Goal: Task Accomplishment & Management: Manage account settings

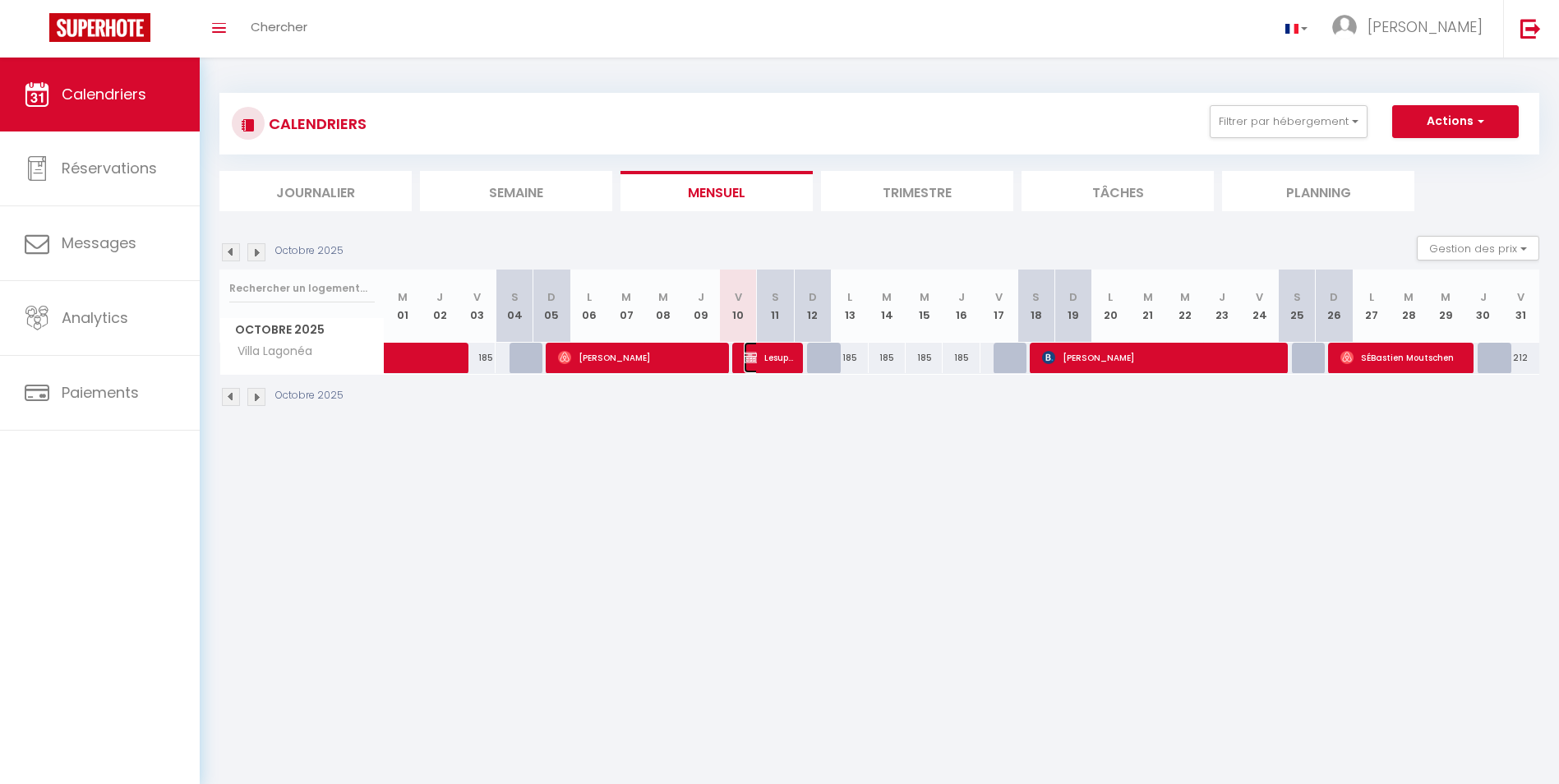
click at [771, 360] on span "Lesuperbe [PERSON_NAME]" at bounding box center [768, 356] width 49 height 31
select select "KO"
select select "0"
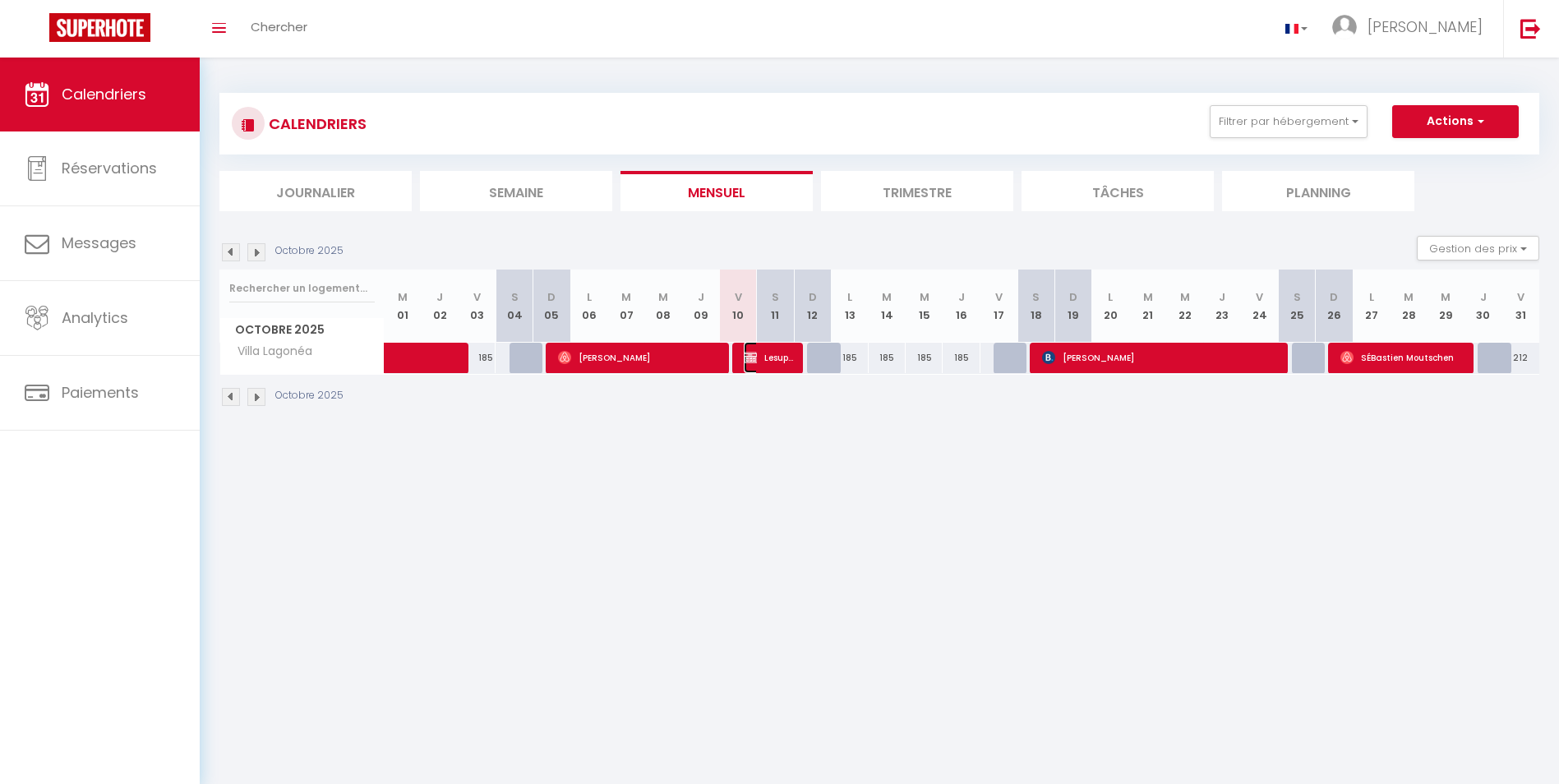
select select "1"
select select
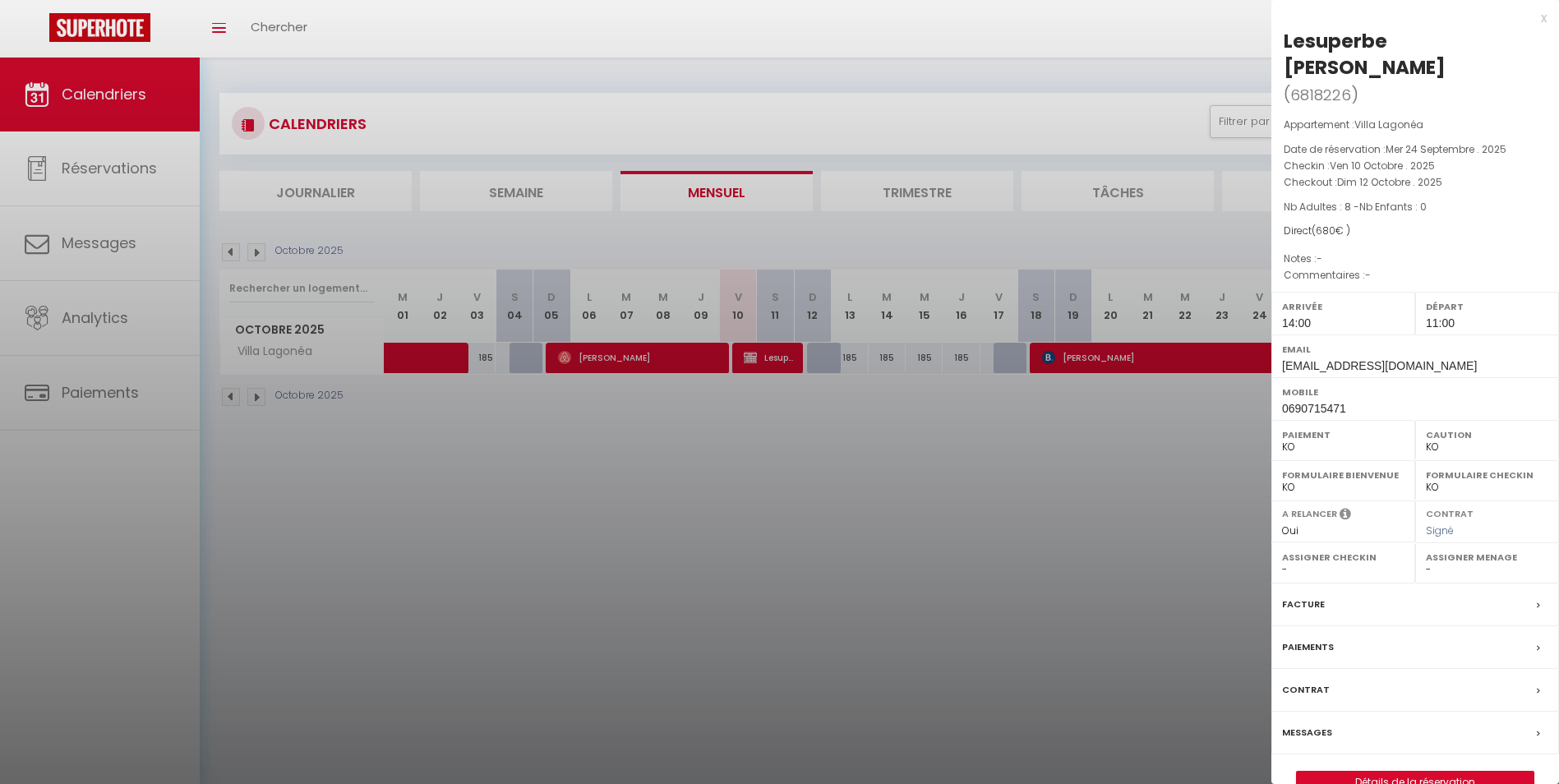
click at [761, 423] on div at bounding box center [779, 392] width 1559 height 784
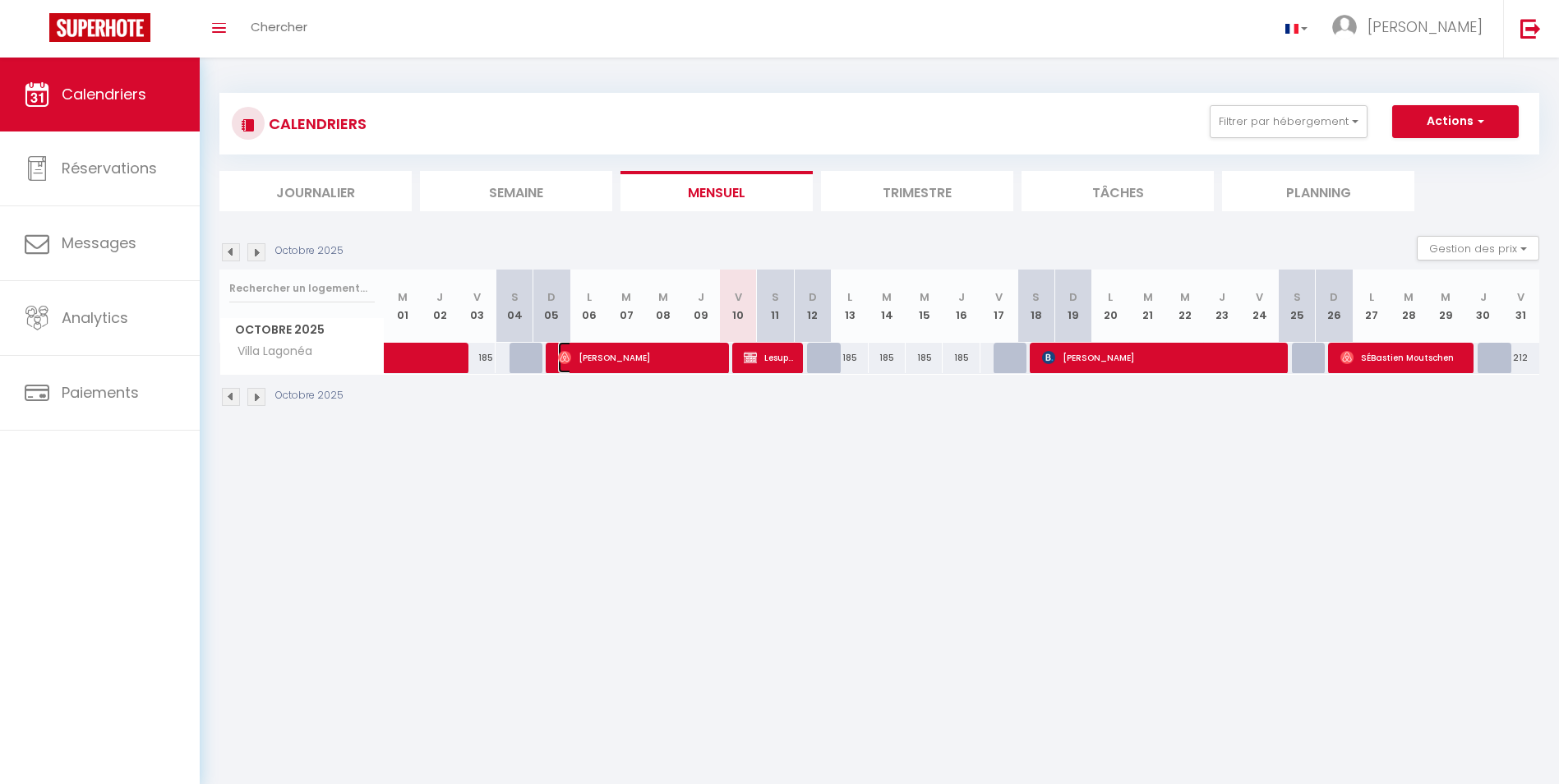
click at [674, 359] on span "[PERSON_NAME]" at bounding box center [638, 356] width 160 height 31
select select "OK"
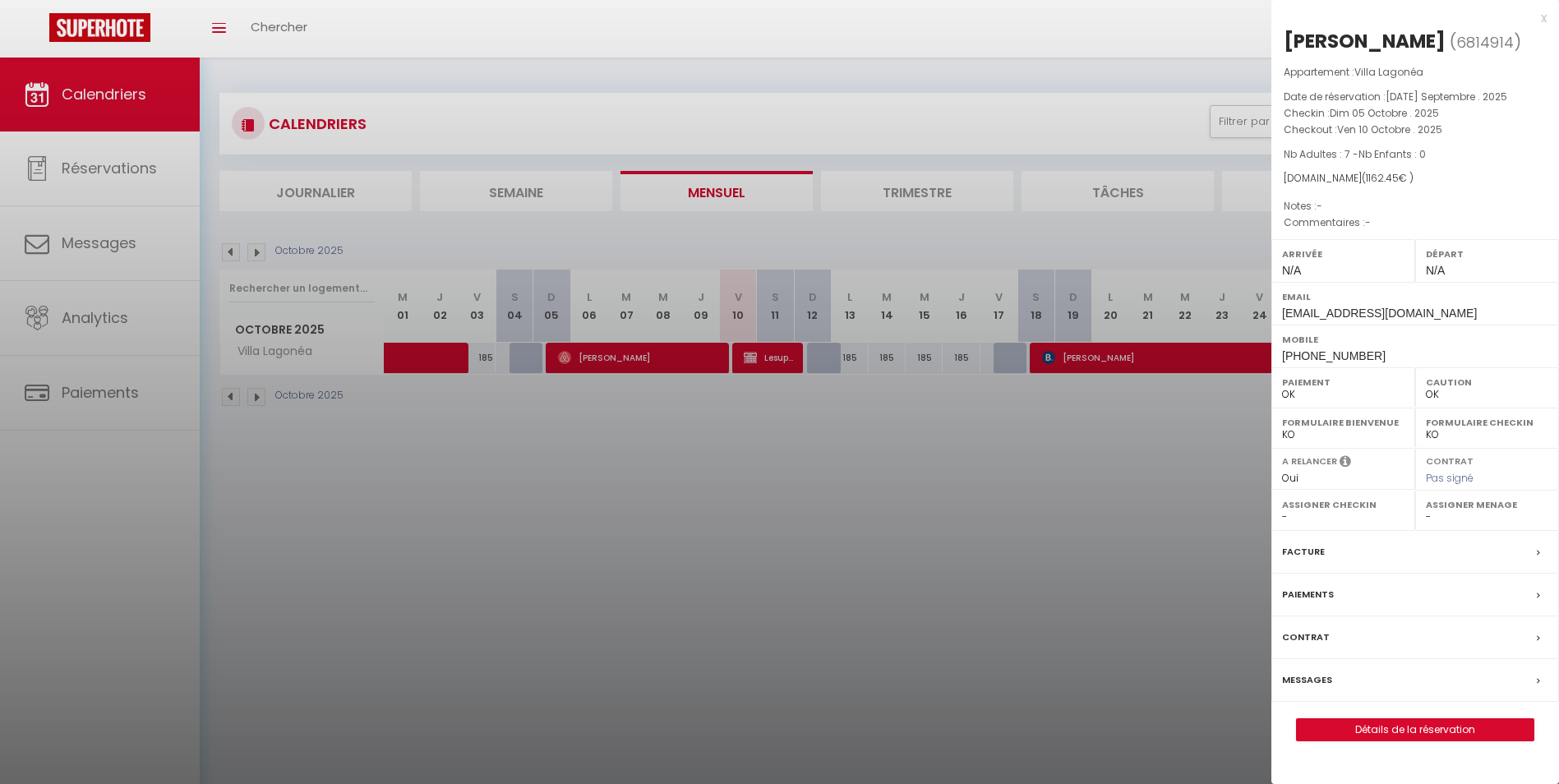
click at [467, 465] on div at bounding box center [779, 392] width 1559 height 784
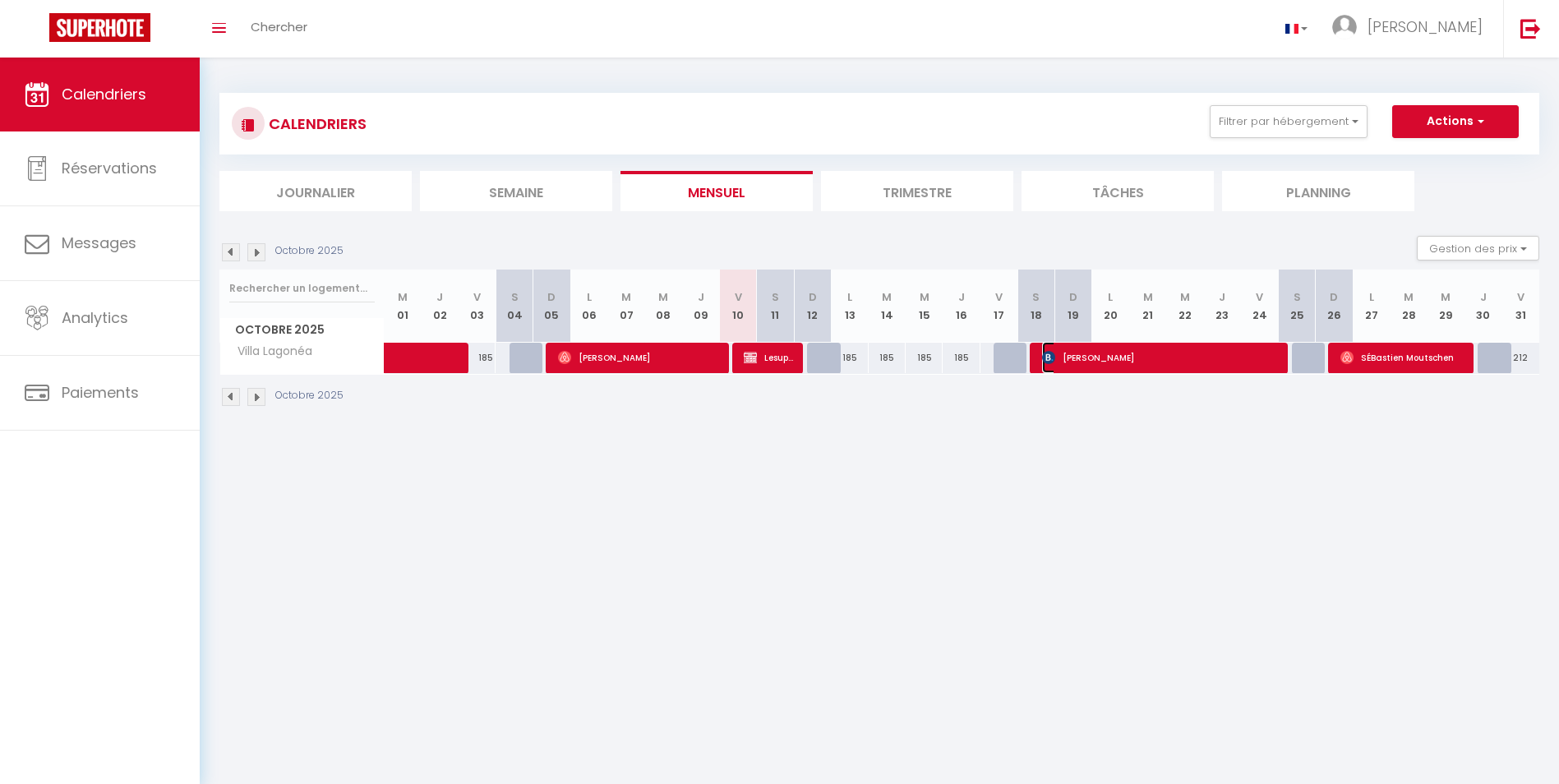
click at [1095, 358] on span "[PERSON_NAME]" at bounding box center [1159, 356] width 234 height 31
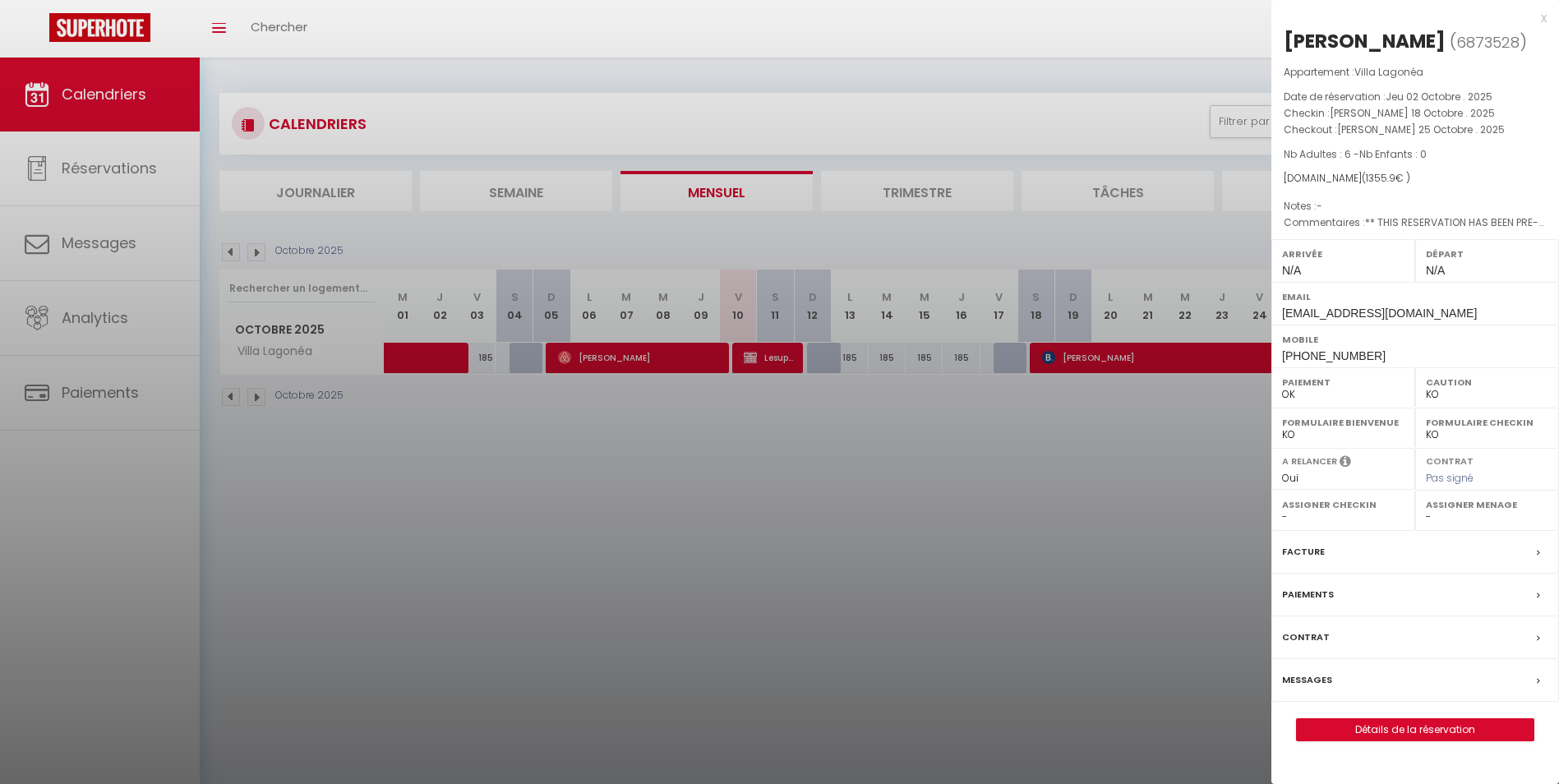
click at [1079, 449] on div at bounding box center [779, 392] width 1559 height 784
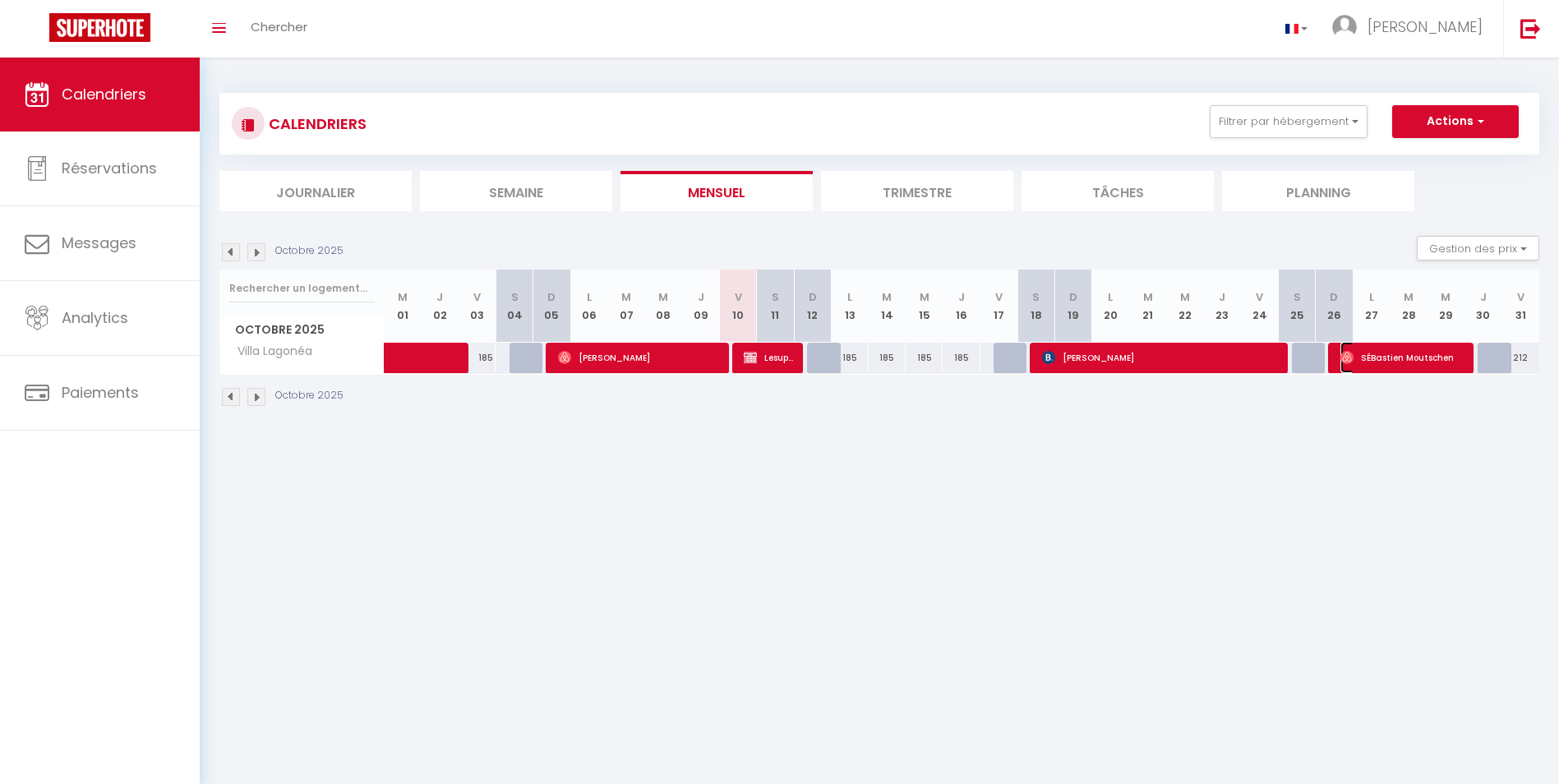
click at [1412, 356] on span "SÉBastien Moutschen" at bounding box center [1402, 356] width 123 height 31
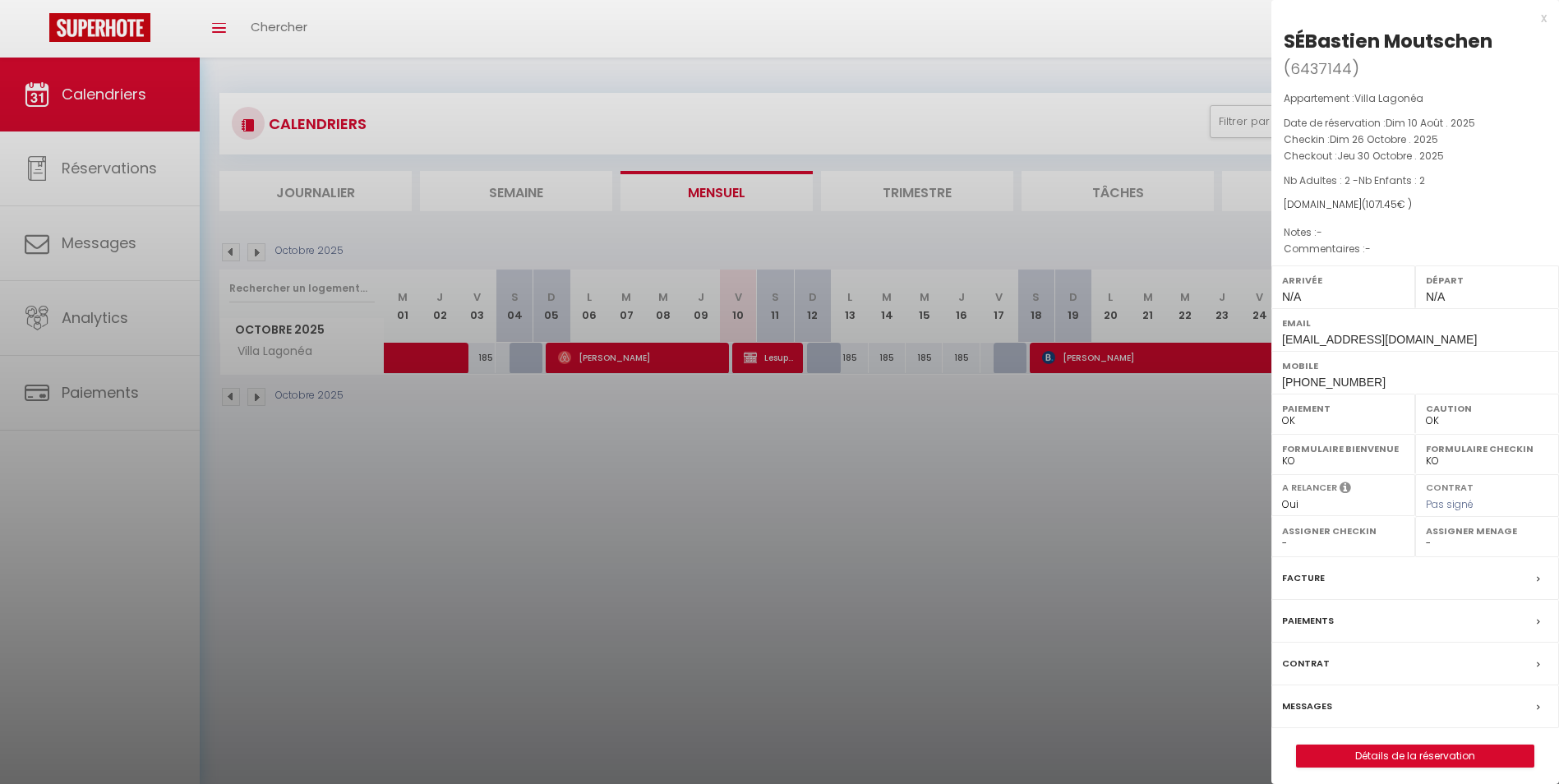
click at [1217, 442] on div at bounding box center [779, 392] width 1559 height 784
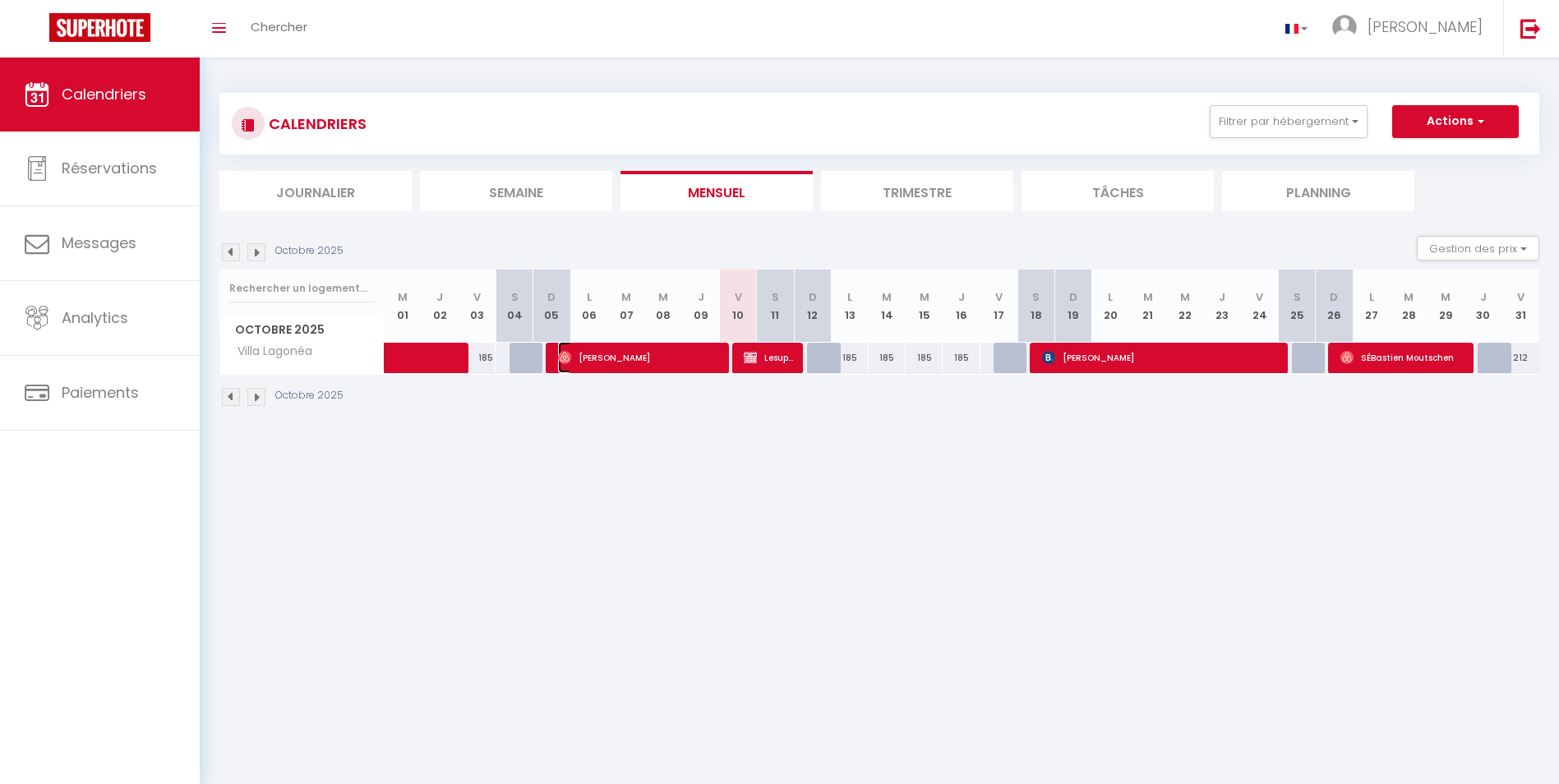
click at [640, 360] on span "[PERSON_NAME]" at bounding box center [638, 356] width 160 height 31
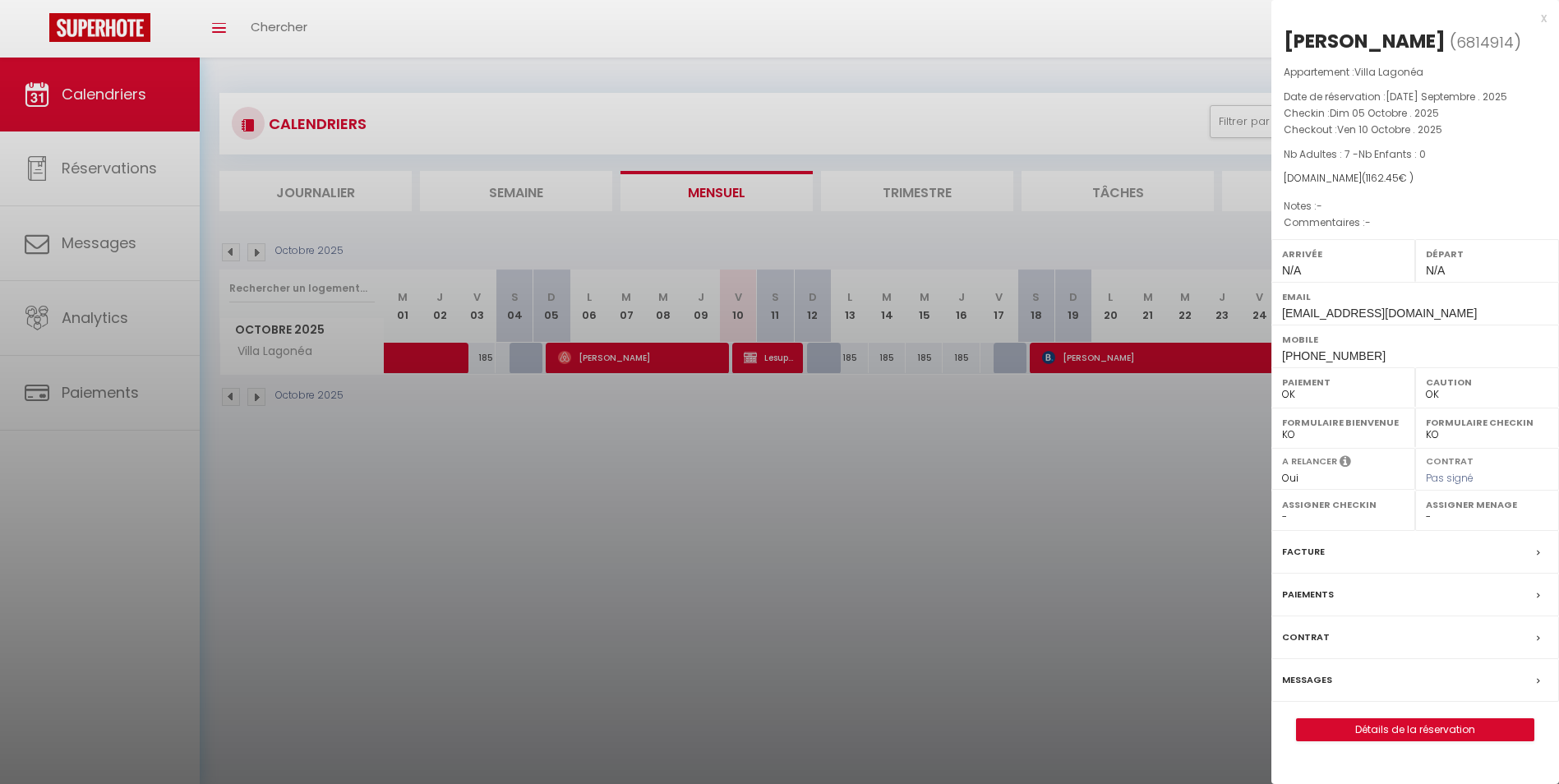
click at [1008, 479] on div at bounding box center [779, 392] width 1559 height 784
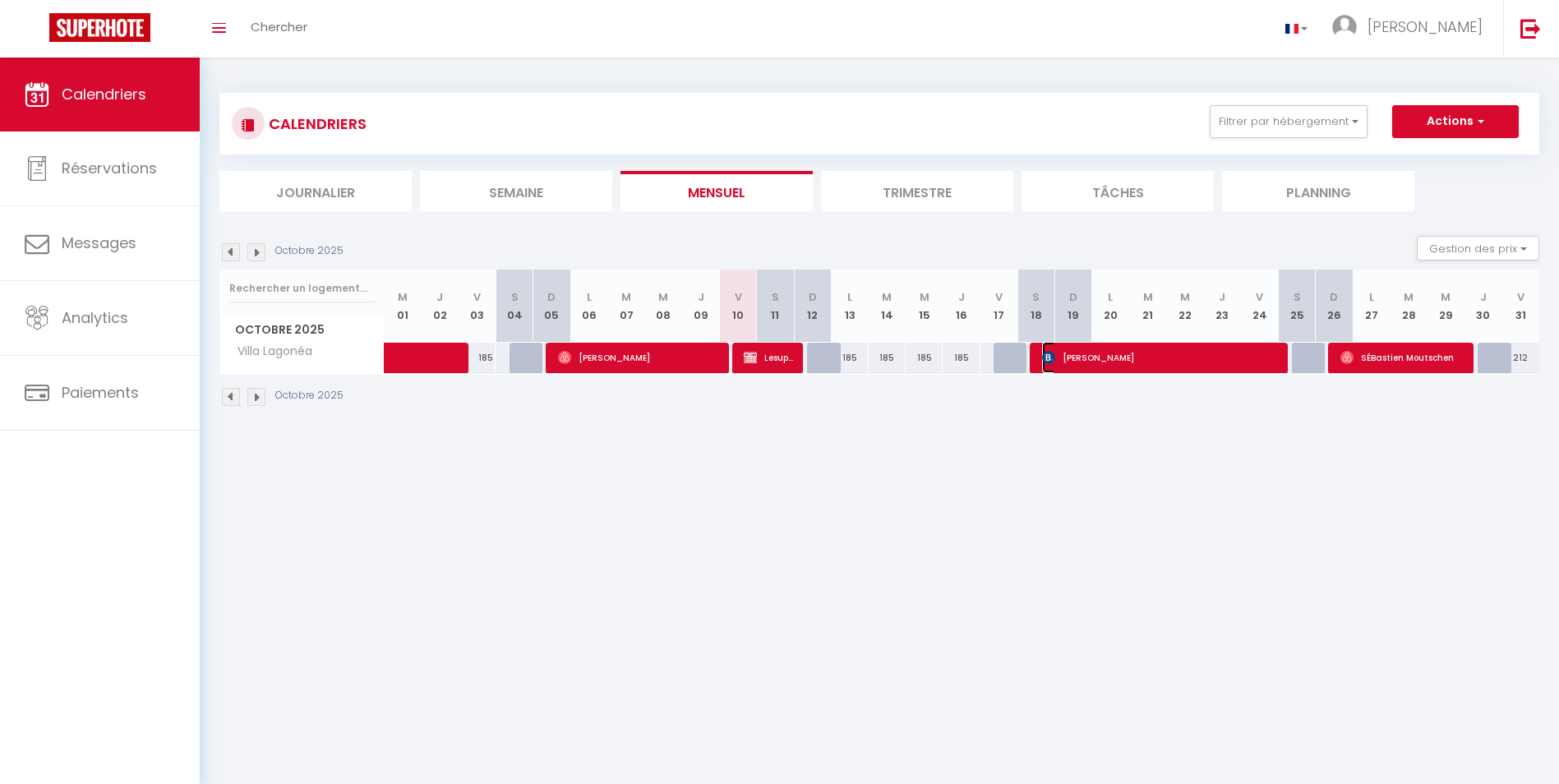
click at [1190, 359] on span "[PERSON_NAME]" at bounding box center [1159, 356] width 234 height 31
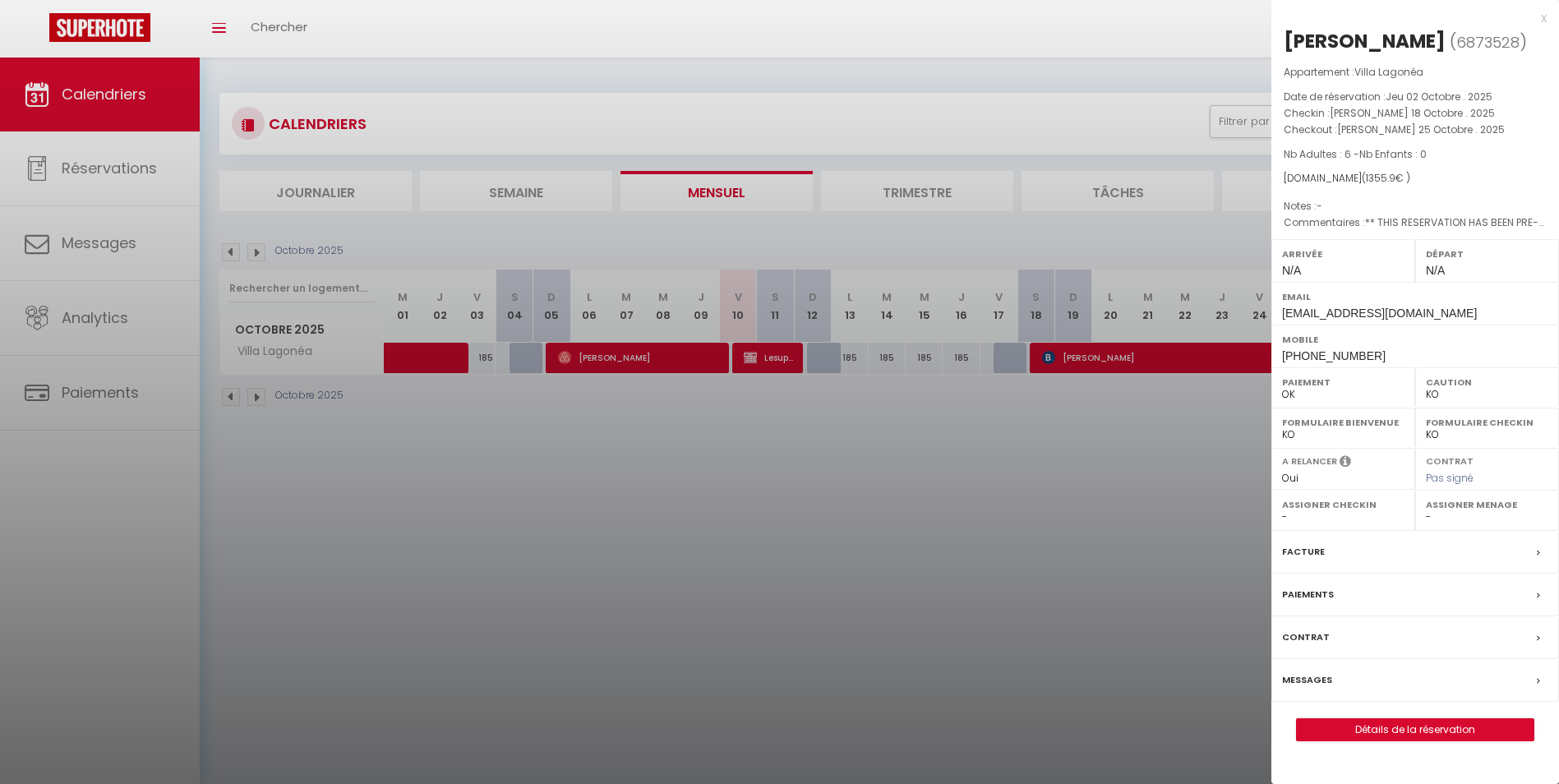
click at [1166, 410] on div at bounding box center [779, 392] width 1559 height 784
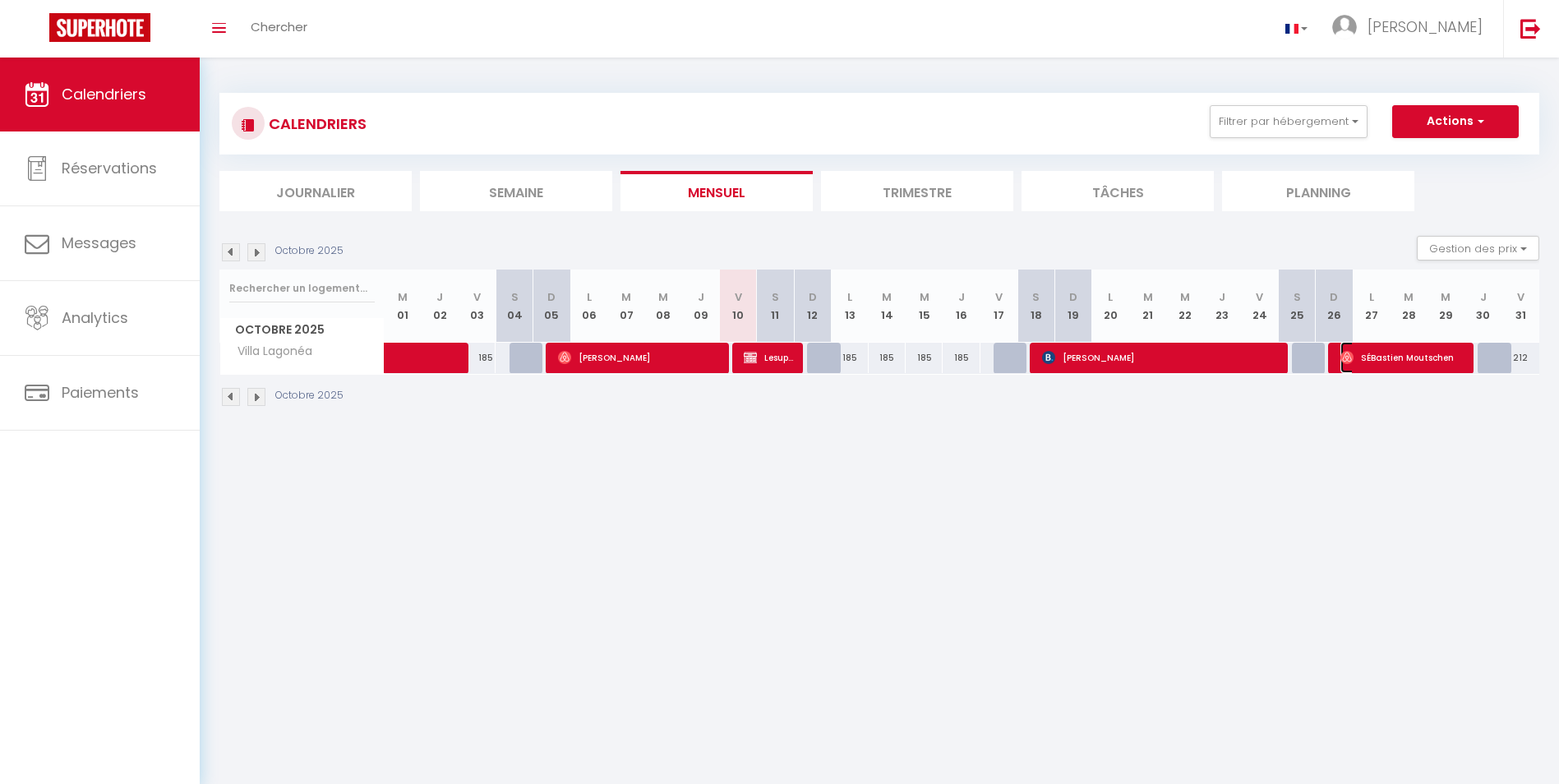
click at [1385, 355] on span "SÉBastien Moutschen" at bounding box center [1402, 356] width 123 height 31
select select "OK"
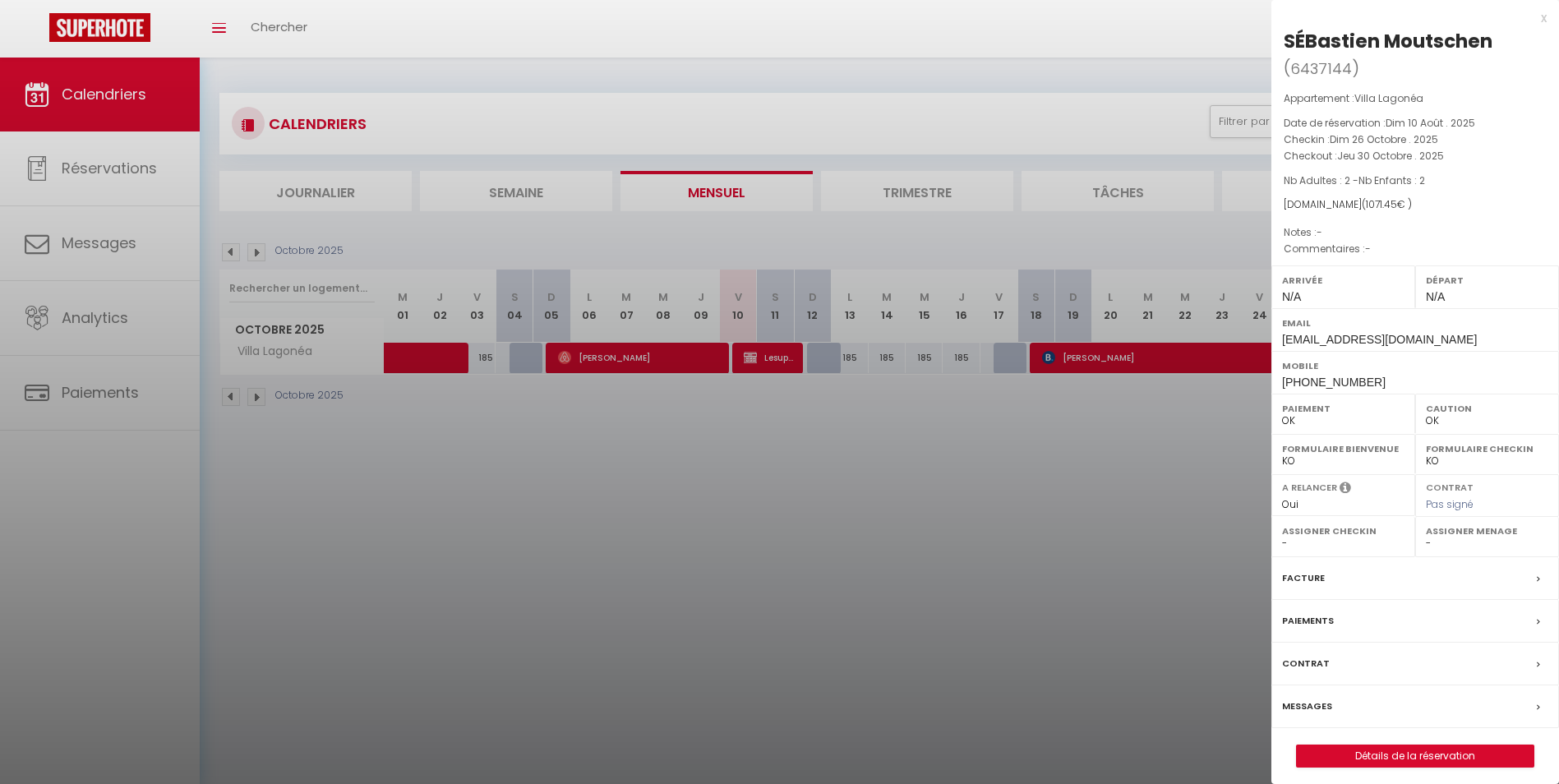
click at [1026, 429] on div at bounding box center [779, 392] width 1559 height 784
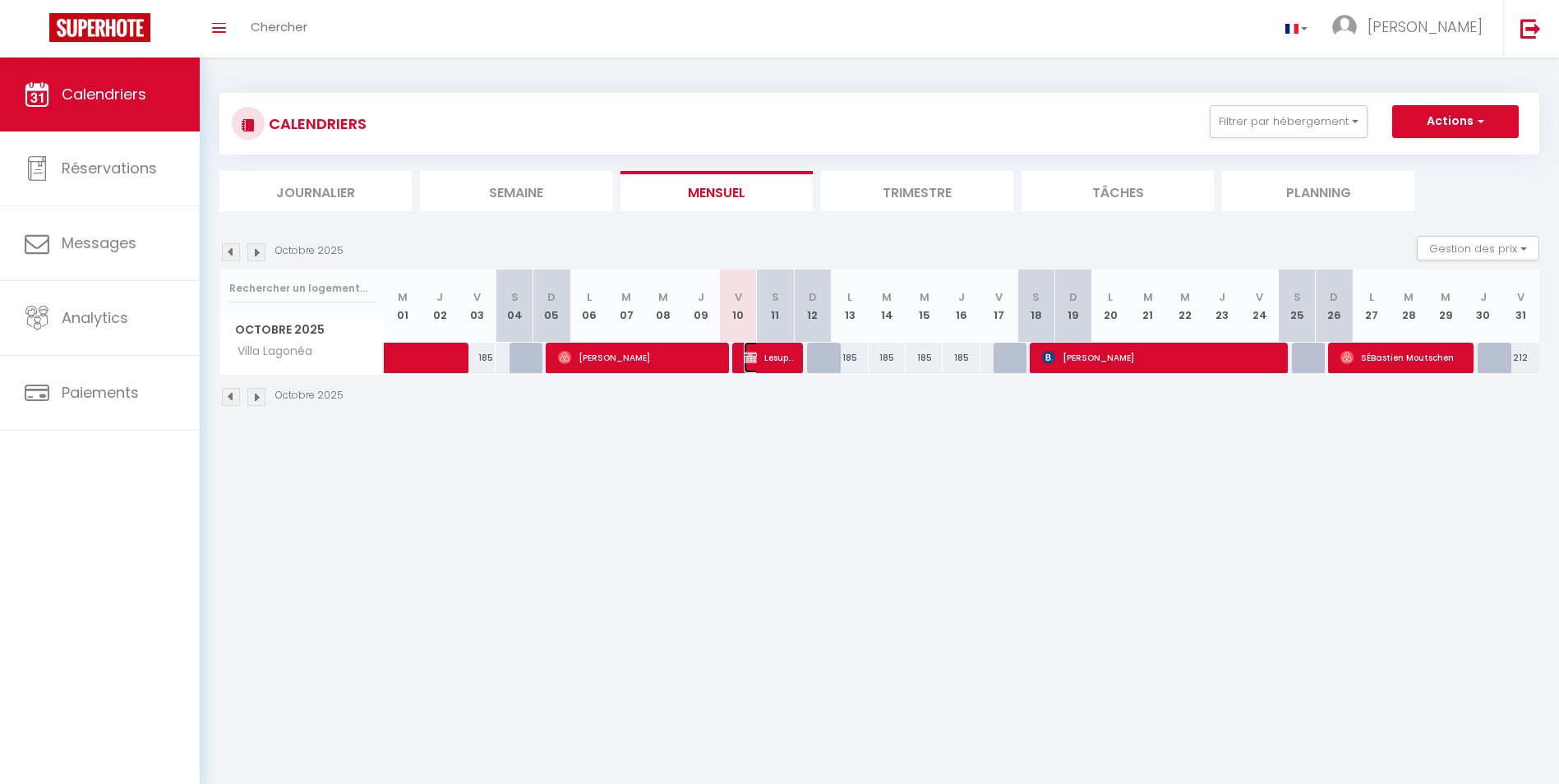
click at [776, 359] on span "Lesuperbe [PERSON_NAME]" at bounding box center [768, 356] width 49 height 31
select select "KO"
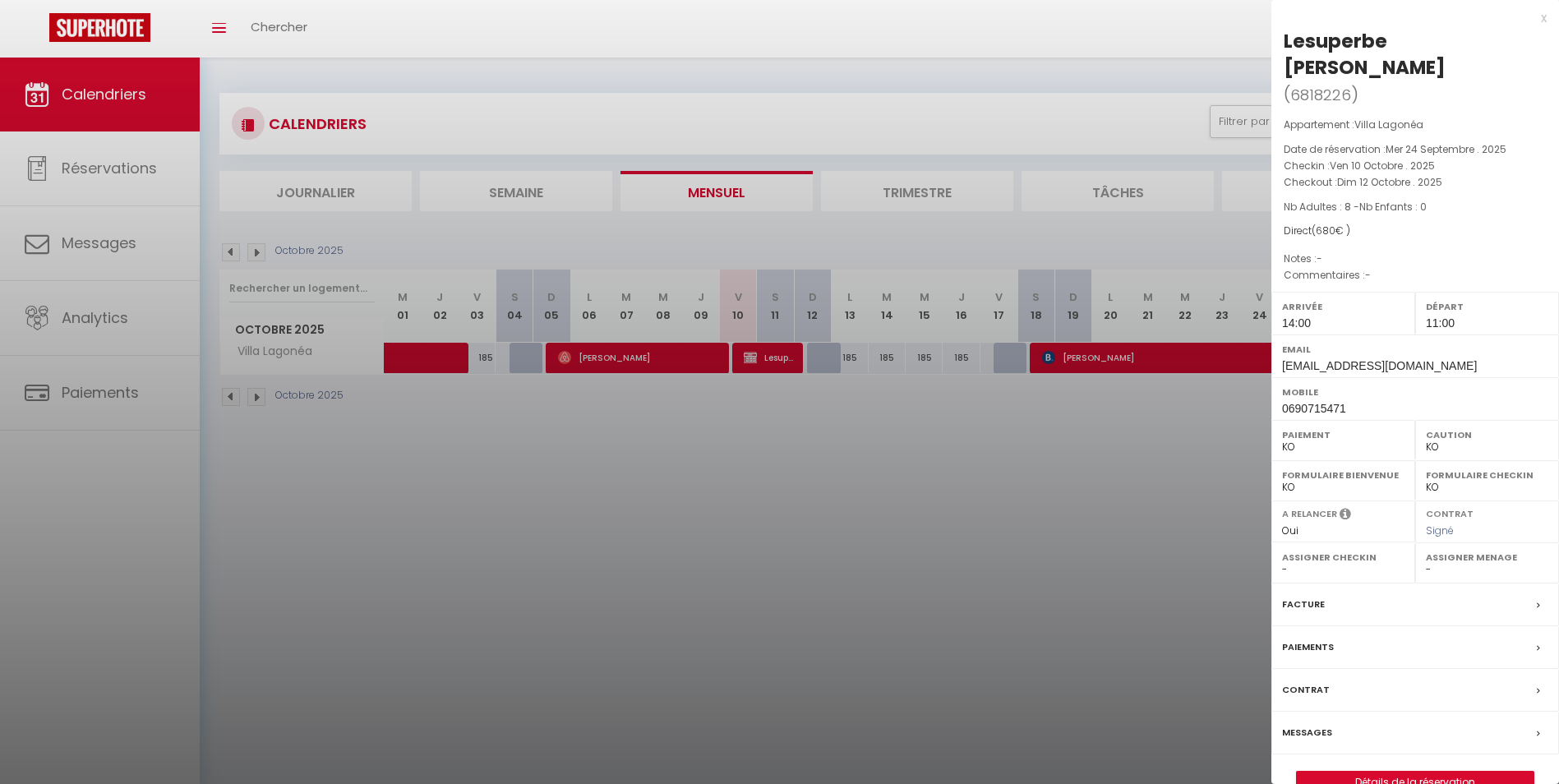
click at [687, 419] on div at bounding box center [779, 392] width 1559 height 784
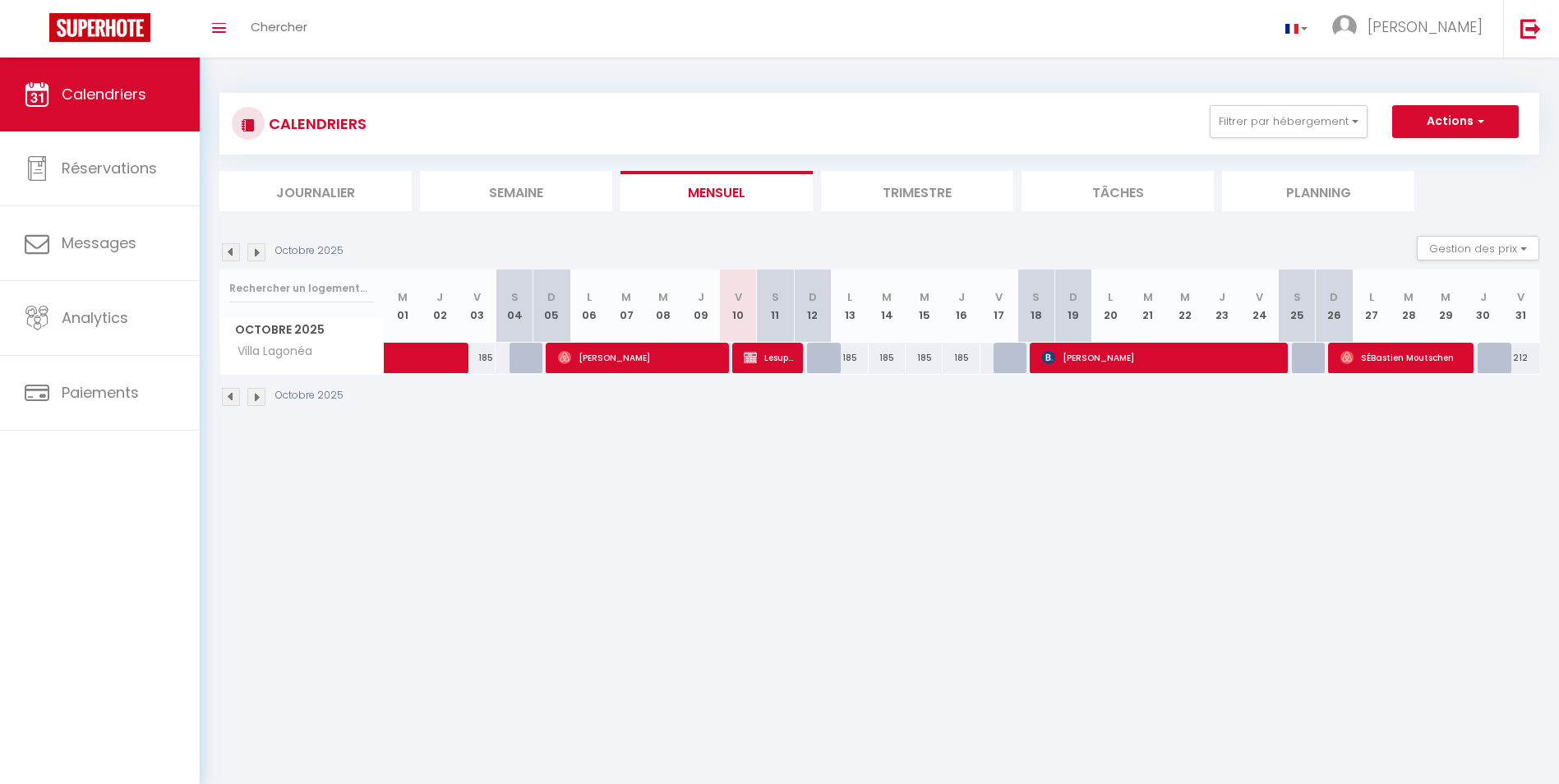
click at [256, 397] on img at bounding box center [256, 397] width 18 height 18
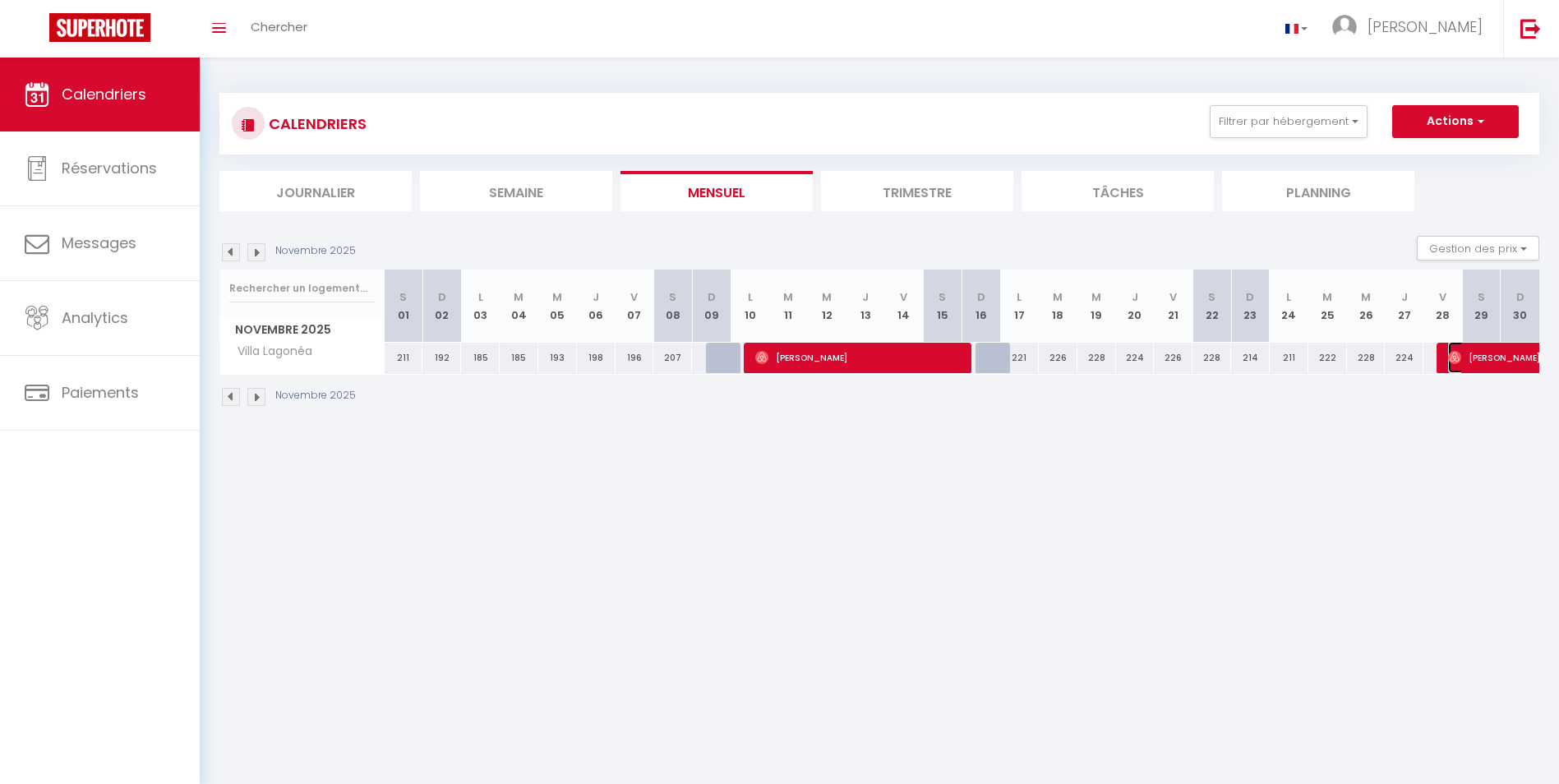
select select "OK"
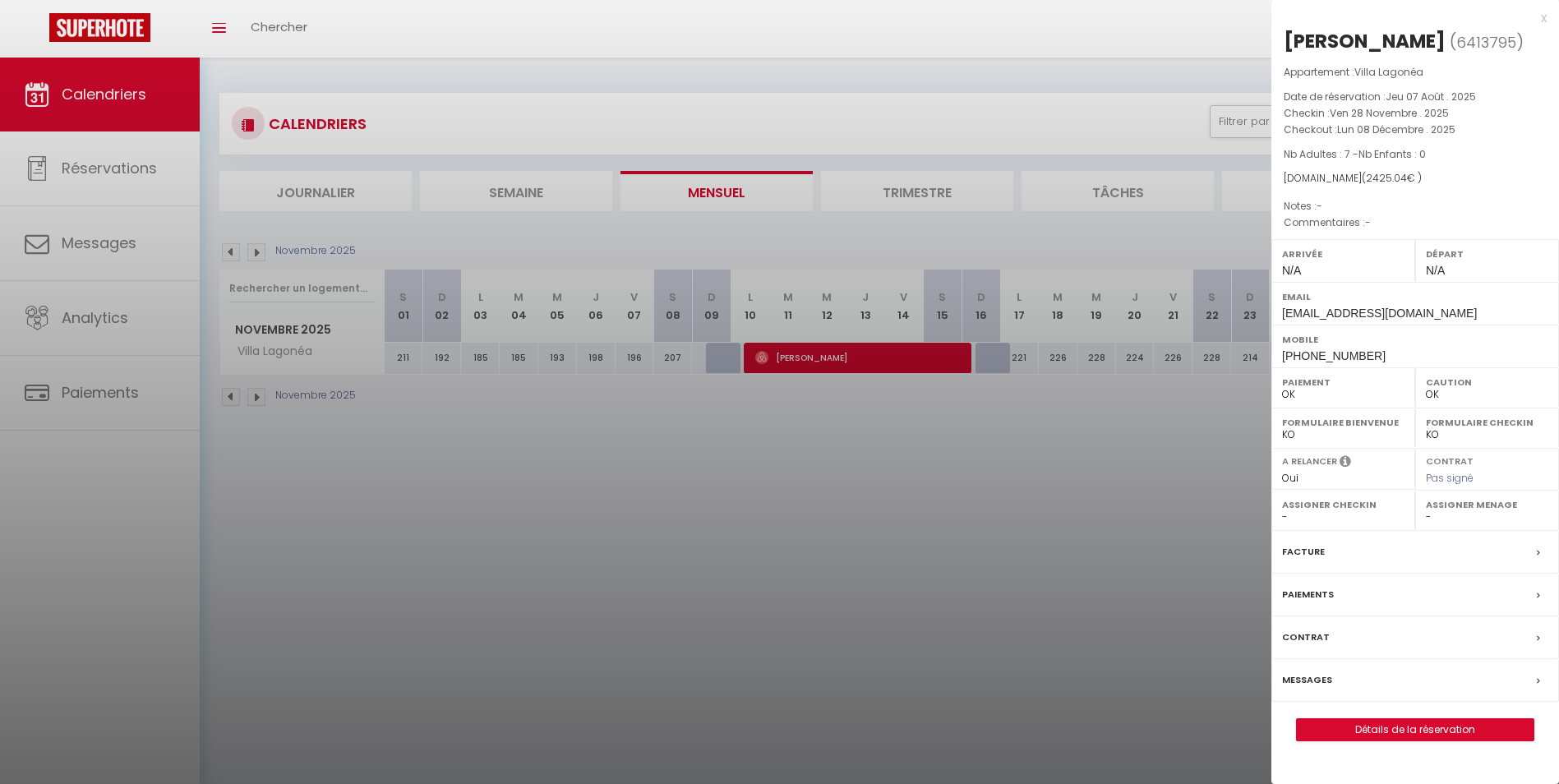
click at [1140, 540] on div at bounding box center [779, 392] width 1559 height 784
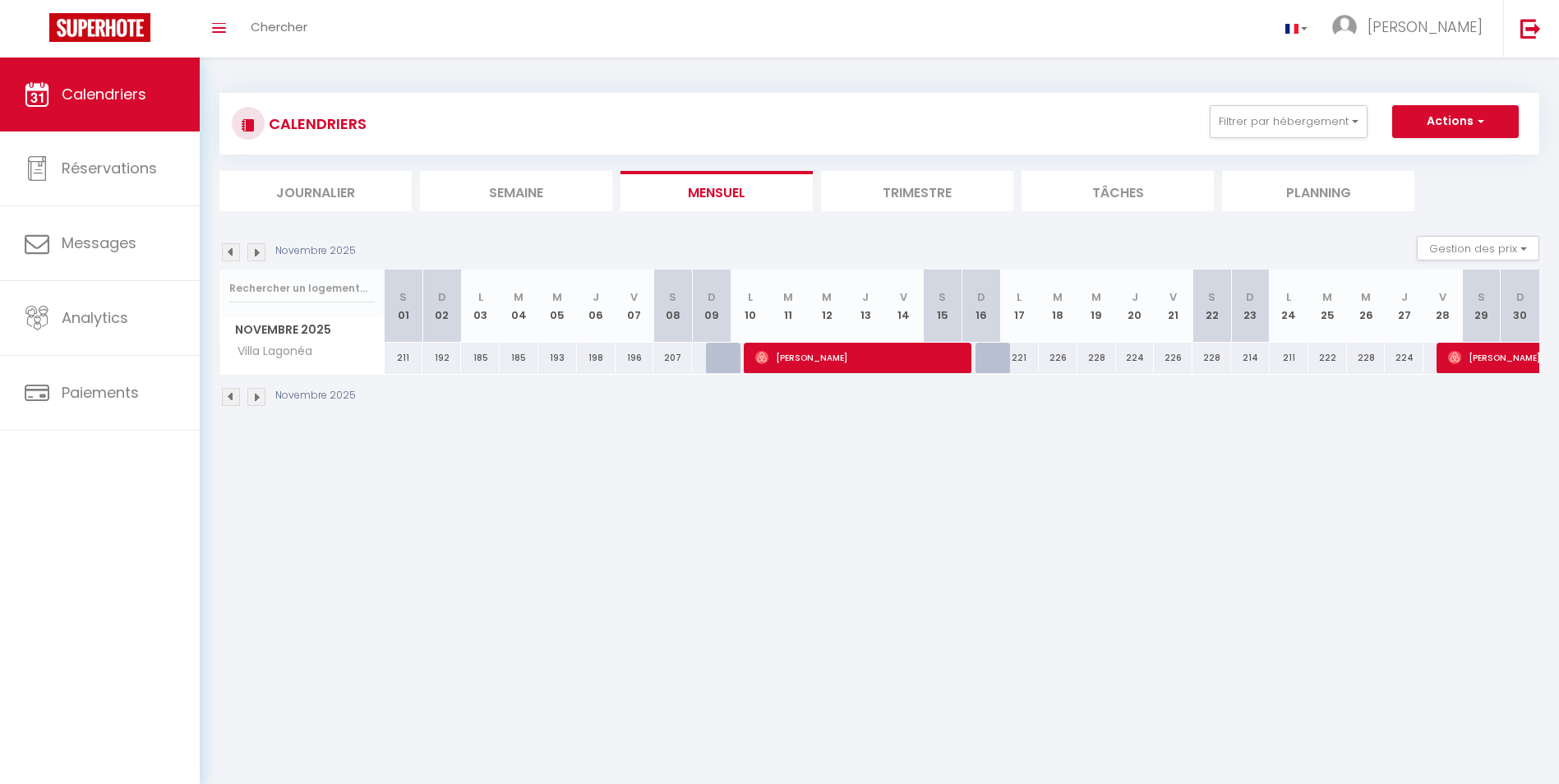
click at [263, 392] on img at bounding box center [256, 397] width 18 height 18
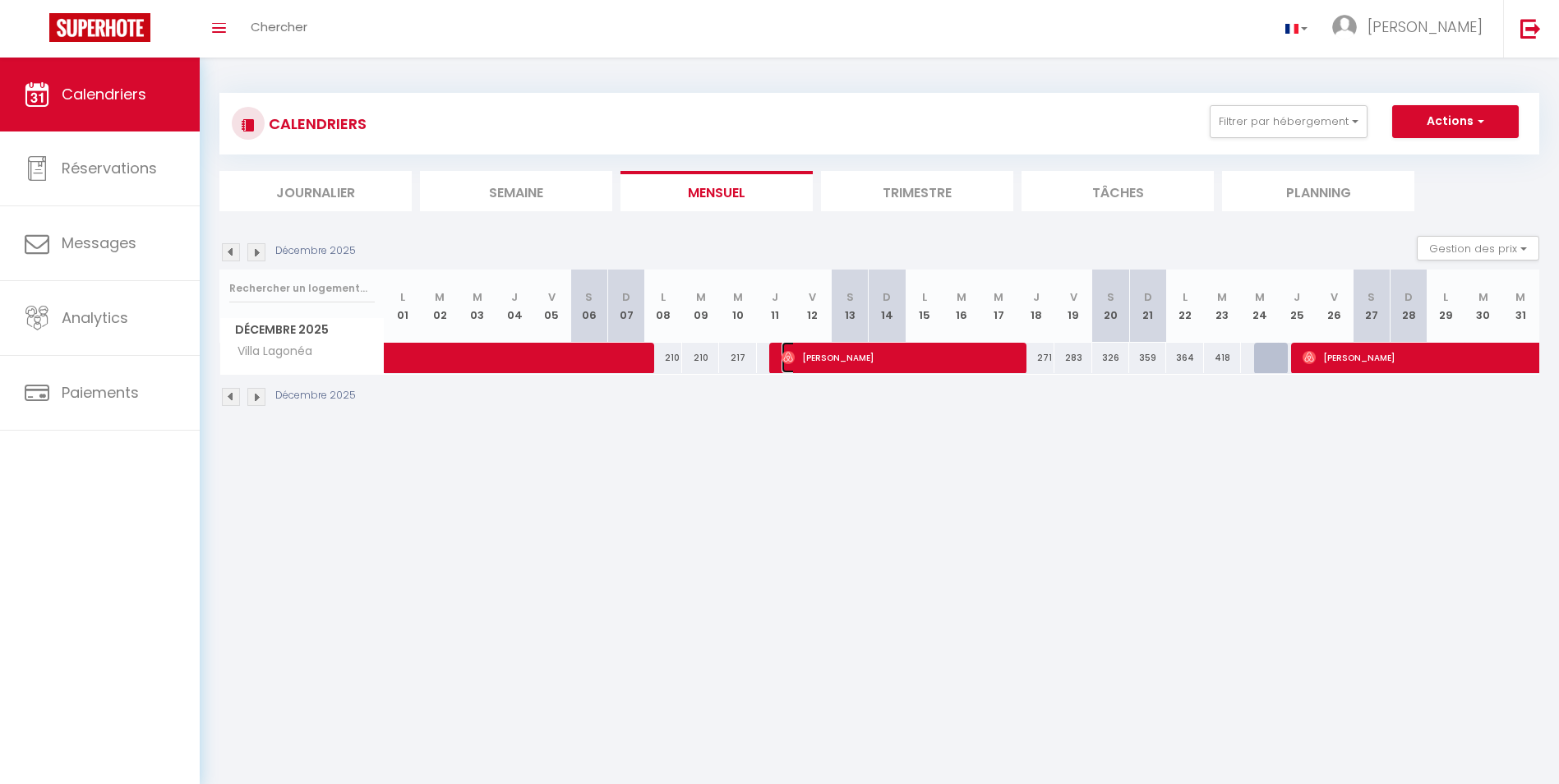
click at [899, 359] on span "[PERSON_NAME]" at bounding box center [899, 356] width 234 height 31
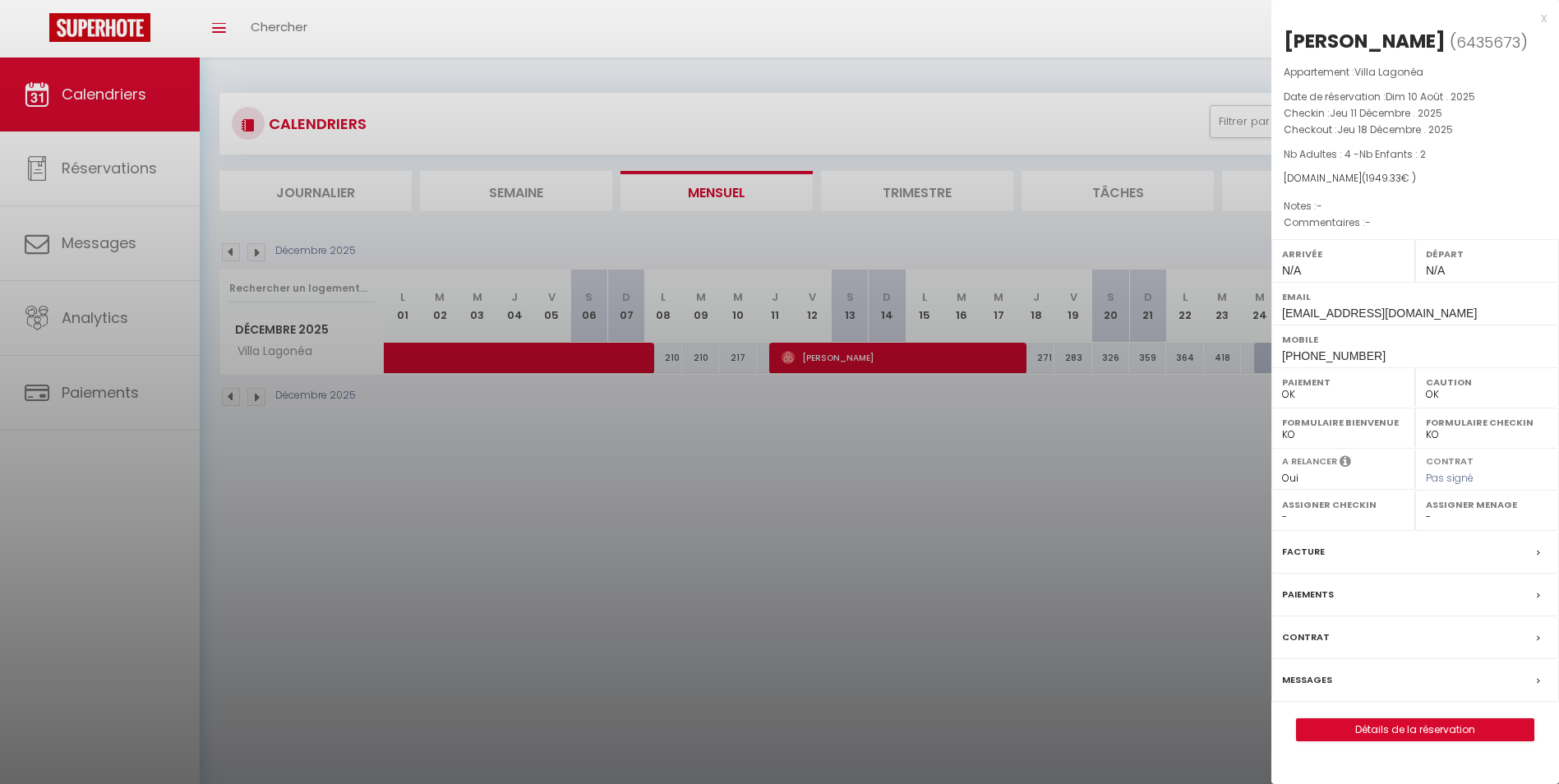
click at [417, 435] on div at bounding box center [779, 392] width 1559 height 784
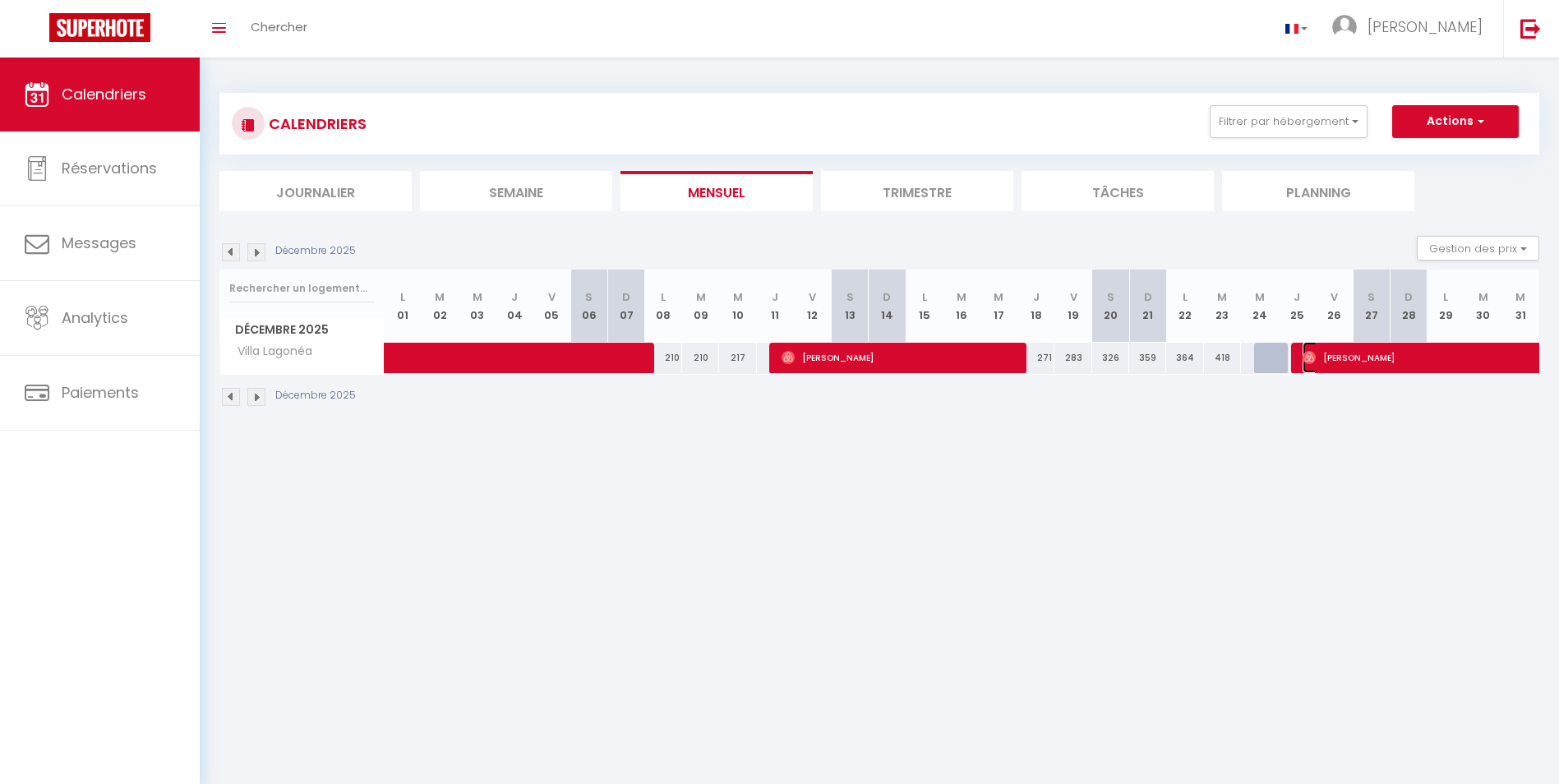
click at [1379, 360] on span "[PERSON_NAME]" at bounding box center [1454, 356] width 303 height 31
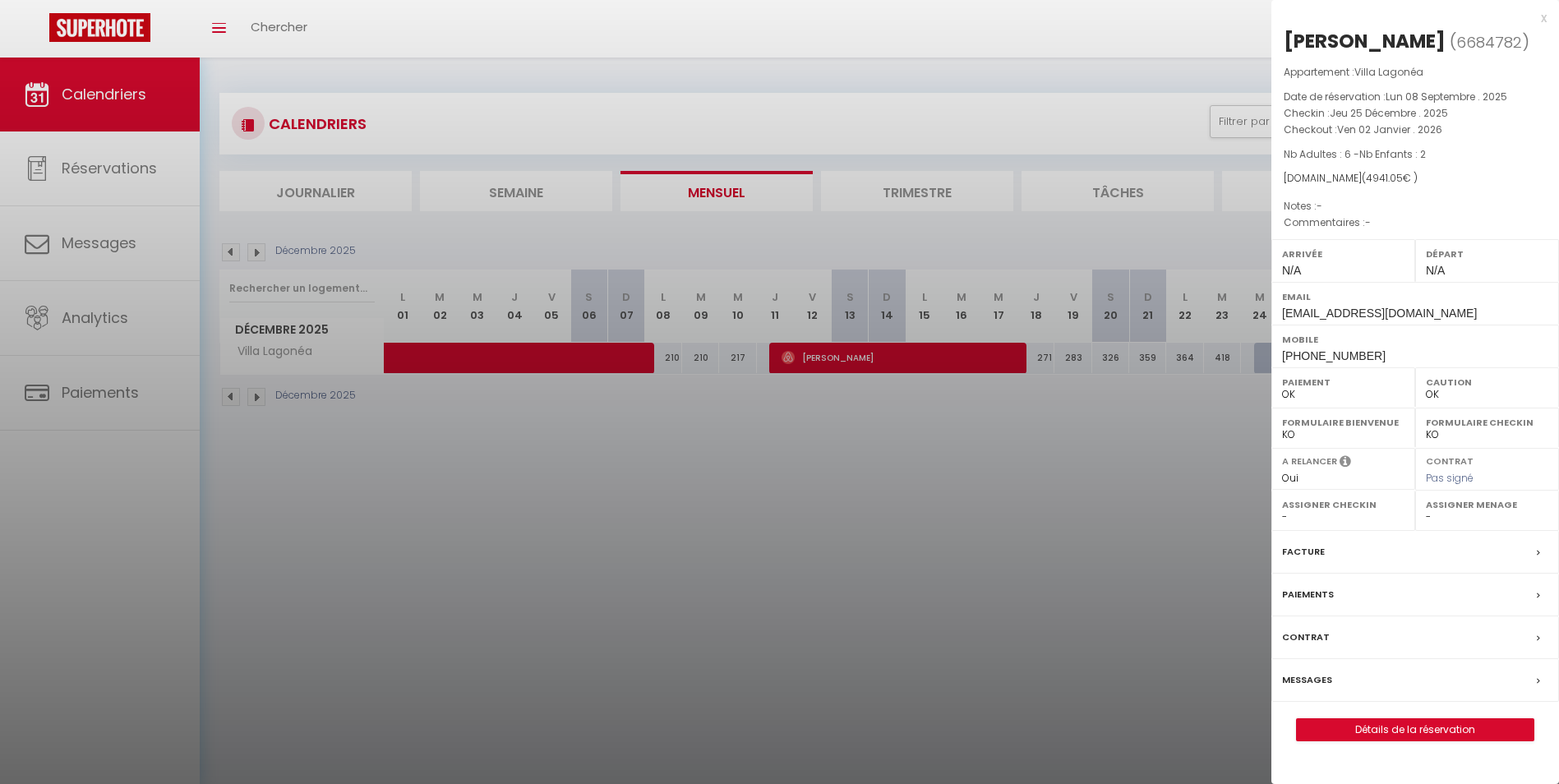
click at [483, 399] on div at bounding box center [779, 392] width 1559 height 784
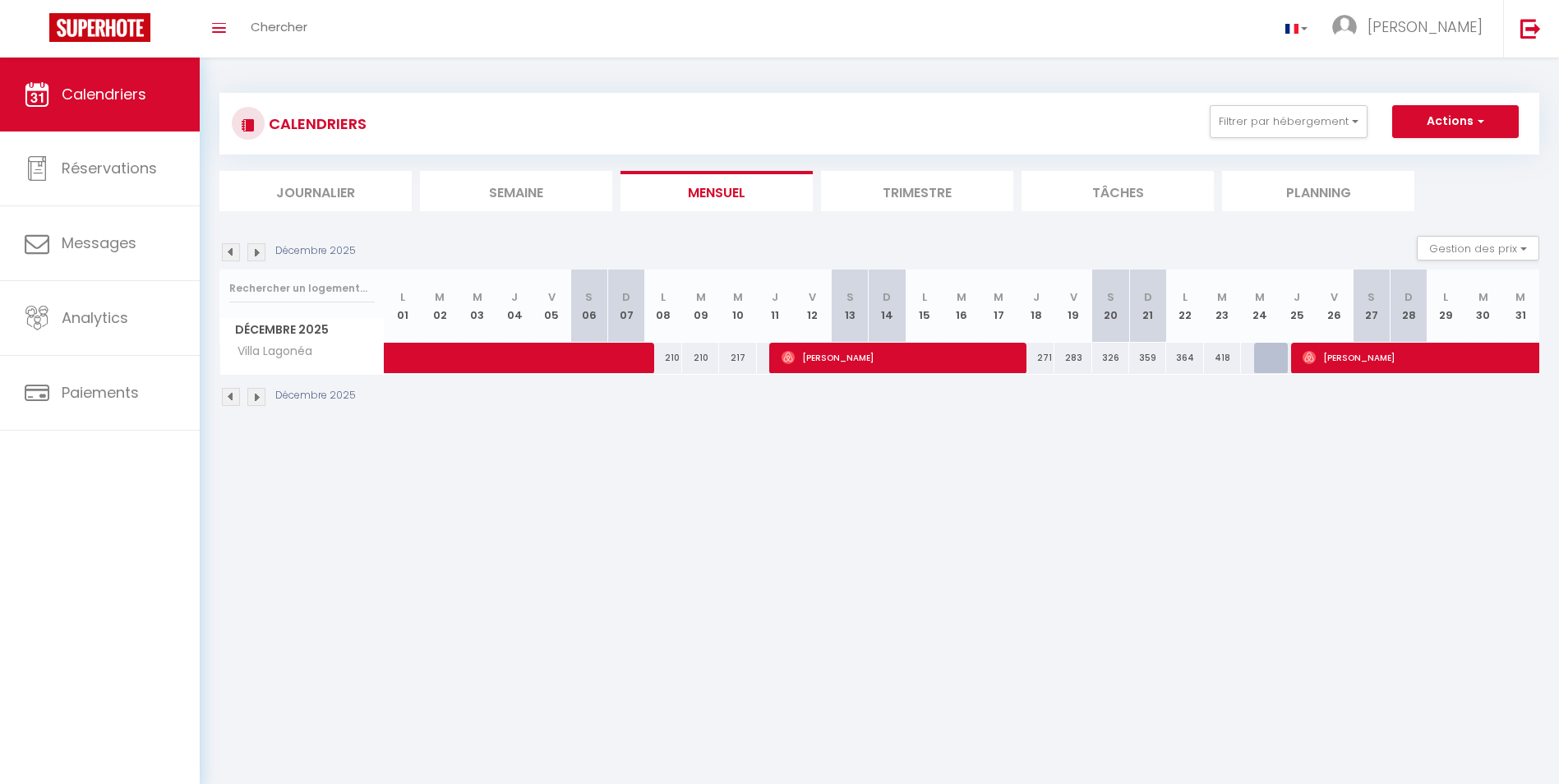
click at [255, 396] on img at bounding box center [256, 397] width 18 height 18
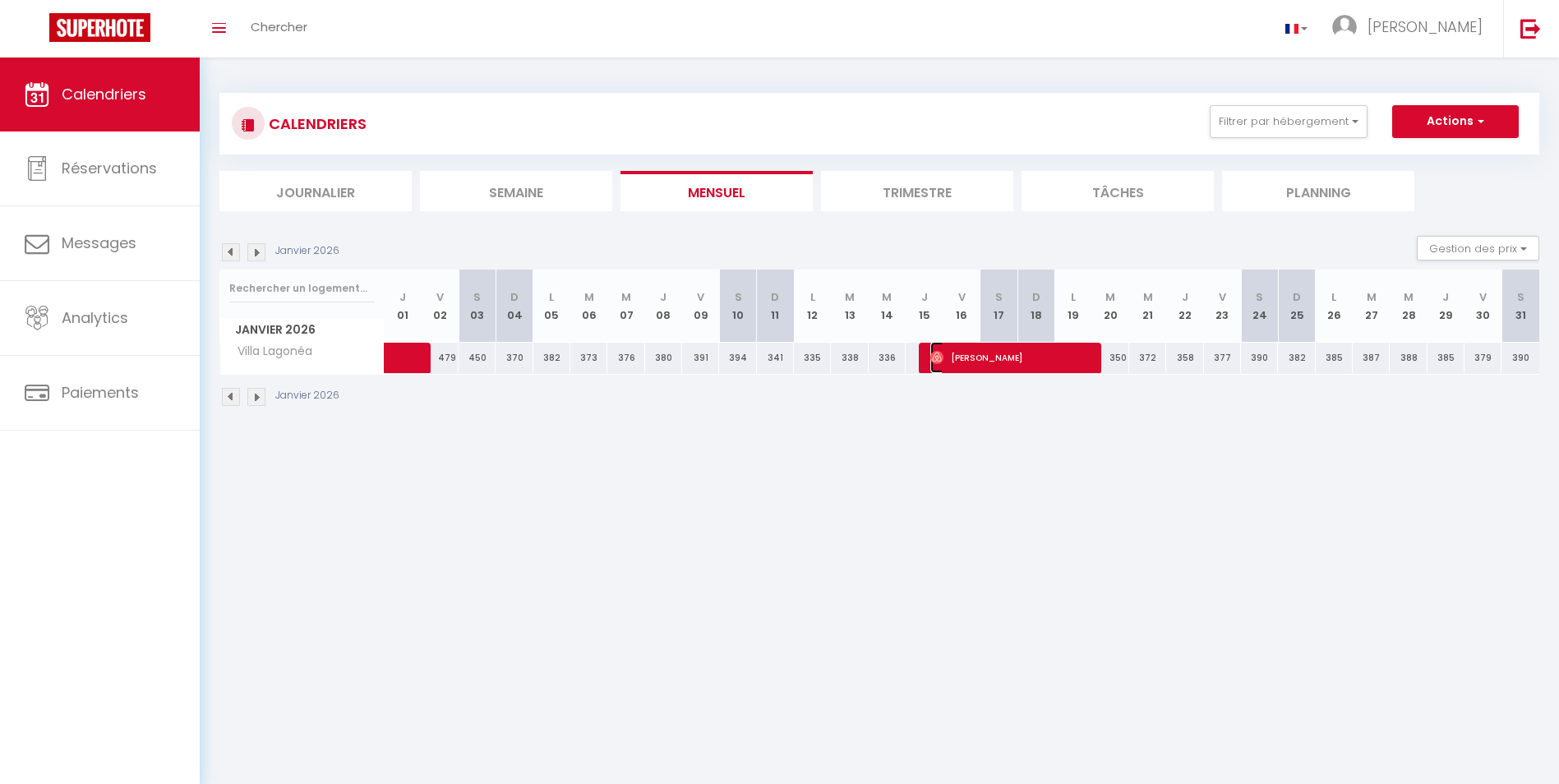
click at [994, 365] on span "[PERSON_NAME]" at bounding box center [1011, 356] width 160 height 31
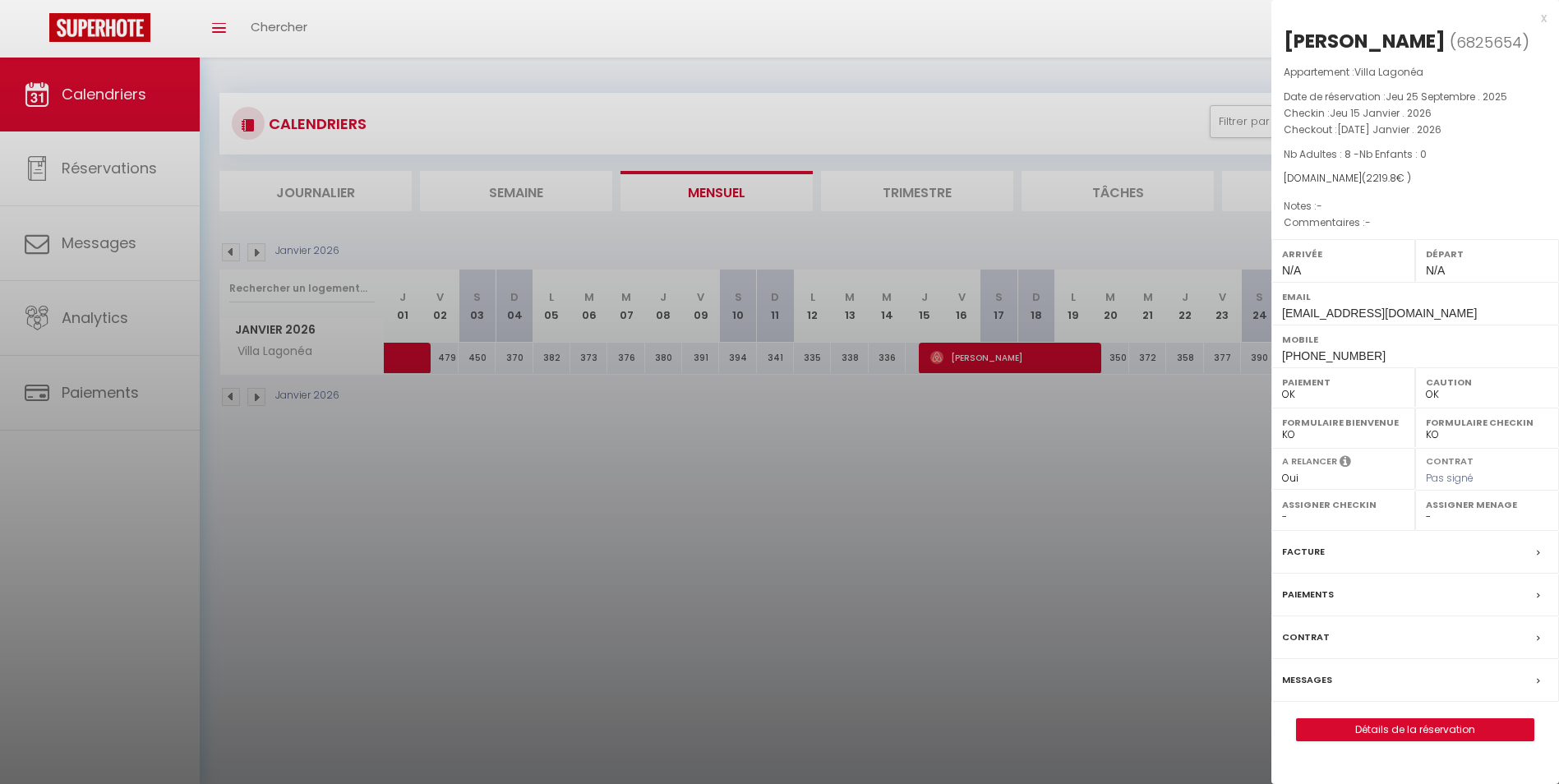
click at [872, 449] on div at bounding box center [779, 392] width 1559 height 784
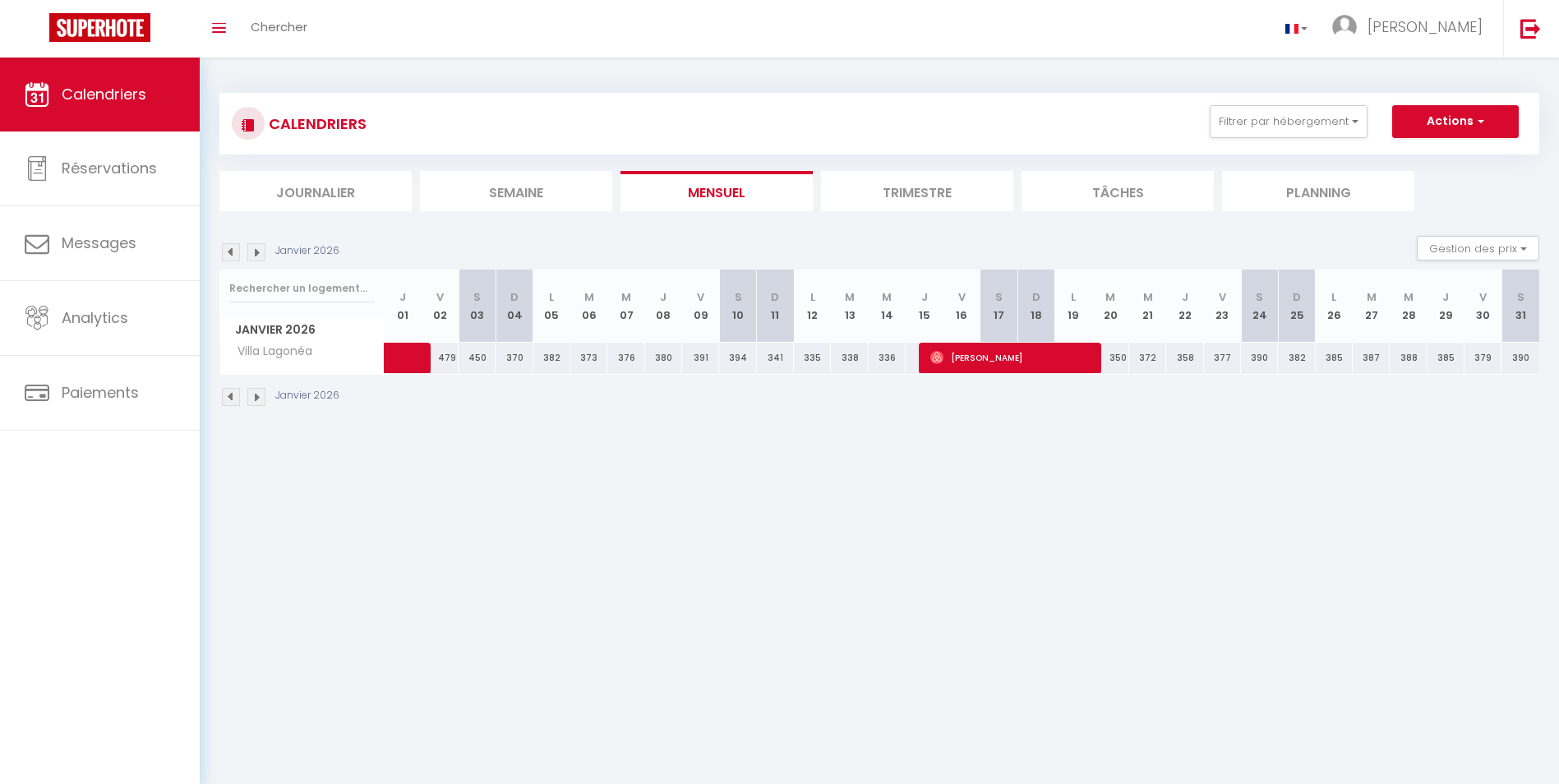
click at [264, 399] on img at bounding box center [256, 397] width 18 height 18
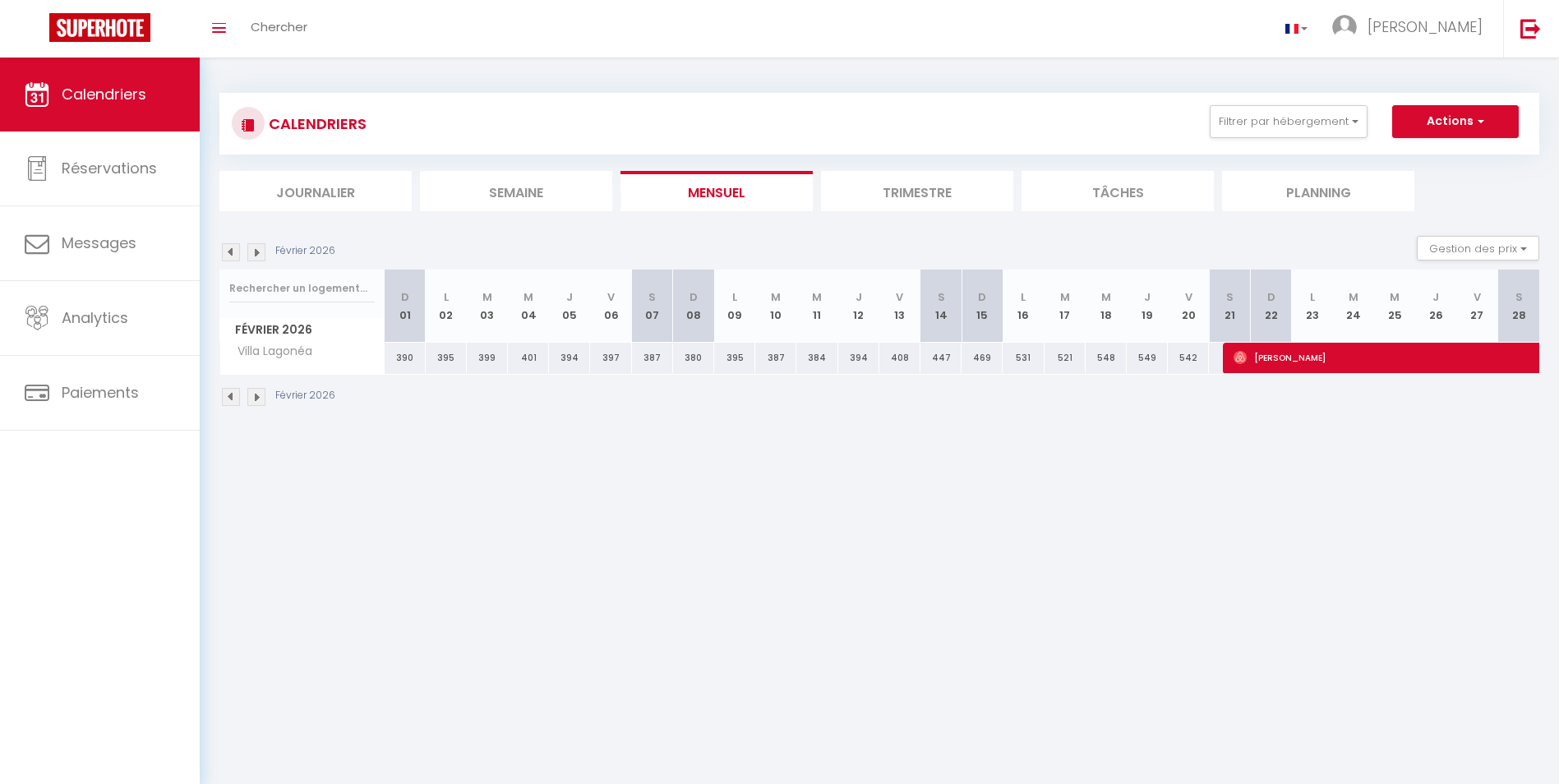
click at [259, 395] on img at bounding box center [256, 397] width 18 height 18
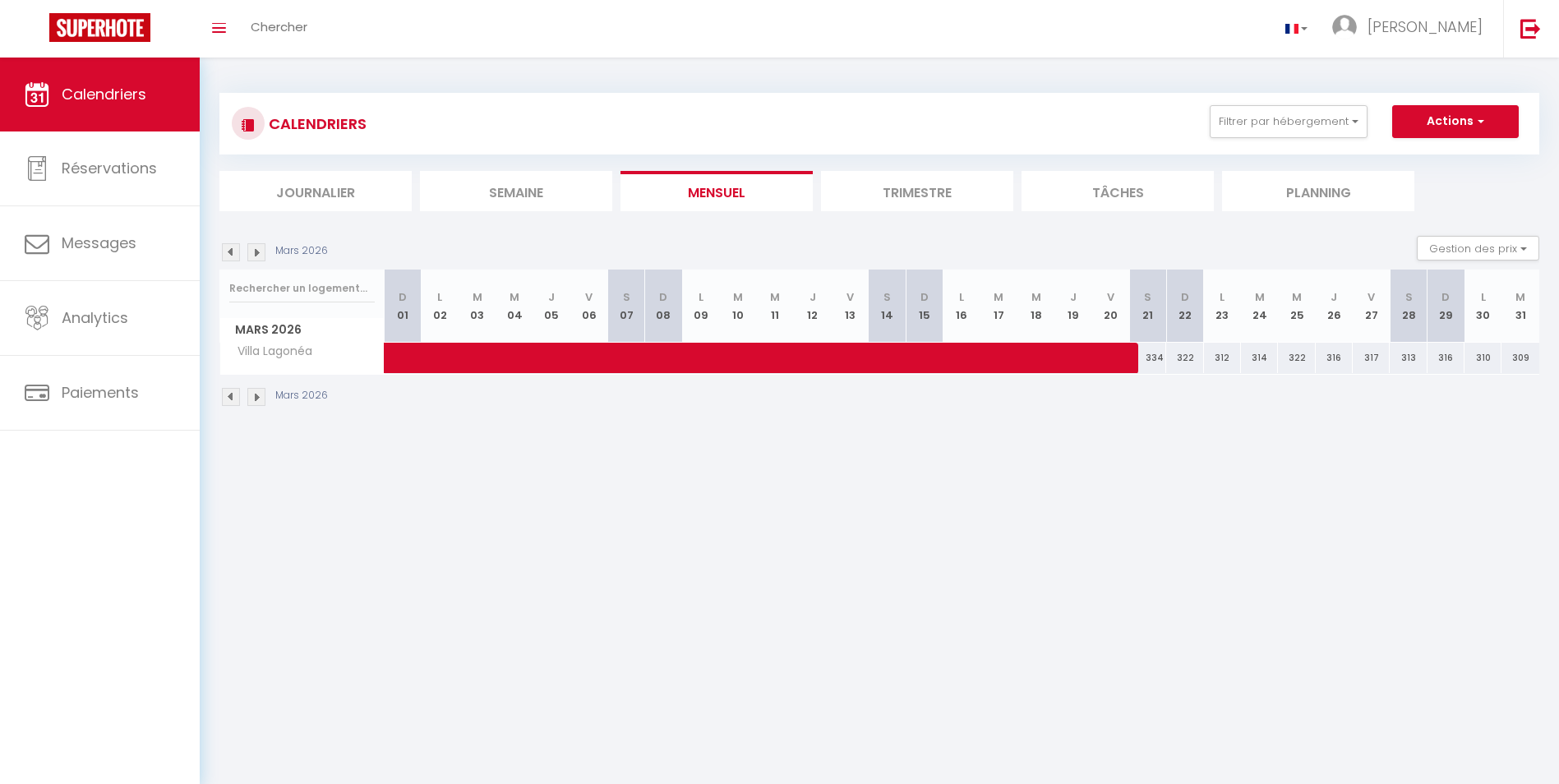
click at [259, 395] on img at bounding box center [256, 397] width 18 height 18
select select "0"
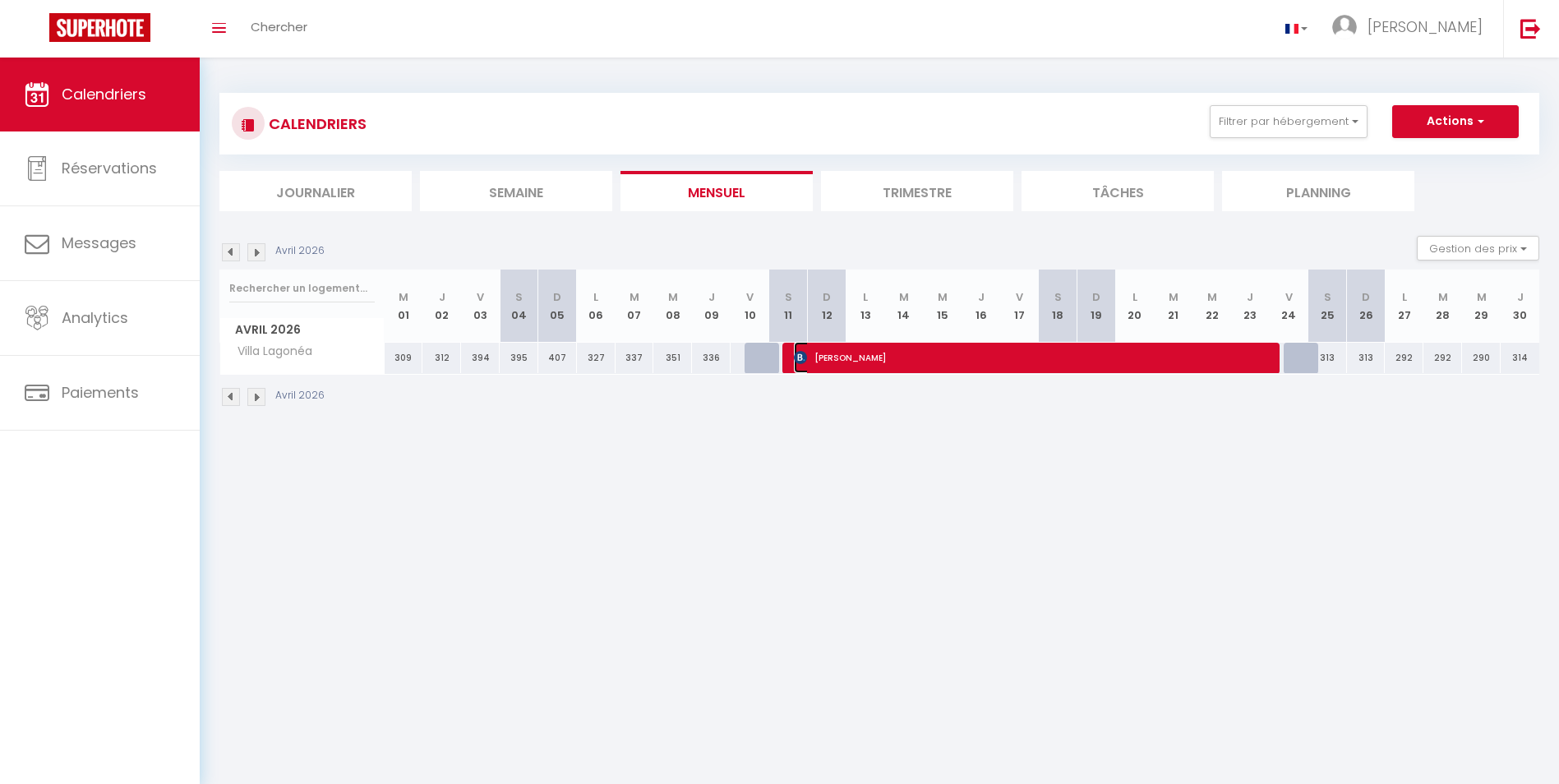
click at [980, 370] on span "[PERSON_NAME]" at bounding box center [1033, 356] width 477 height 31
select select "KO"
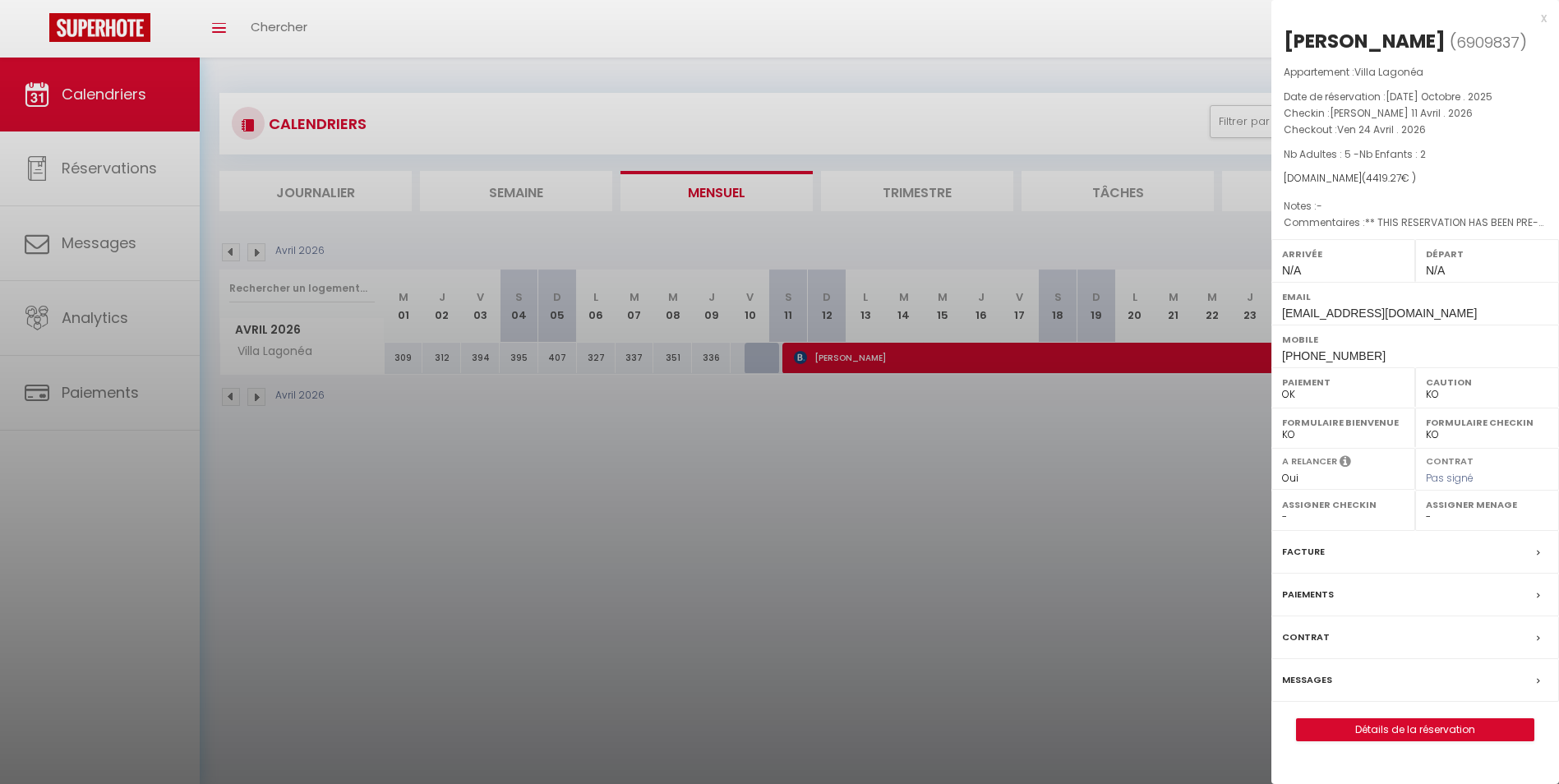
click at [261, 393] on div at bounding box center [779, 392] width 1559 height 784
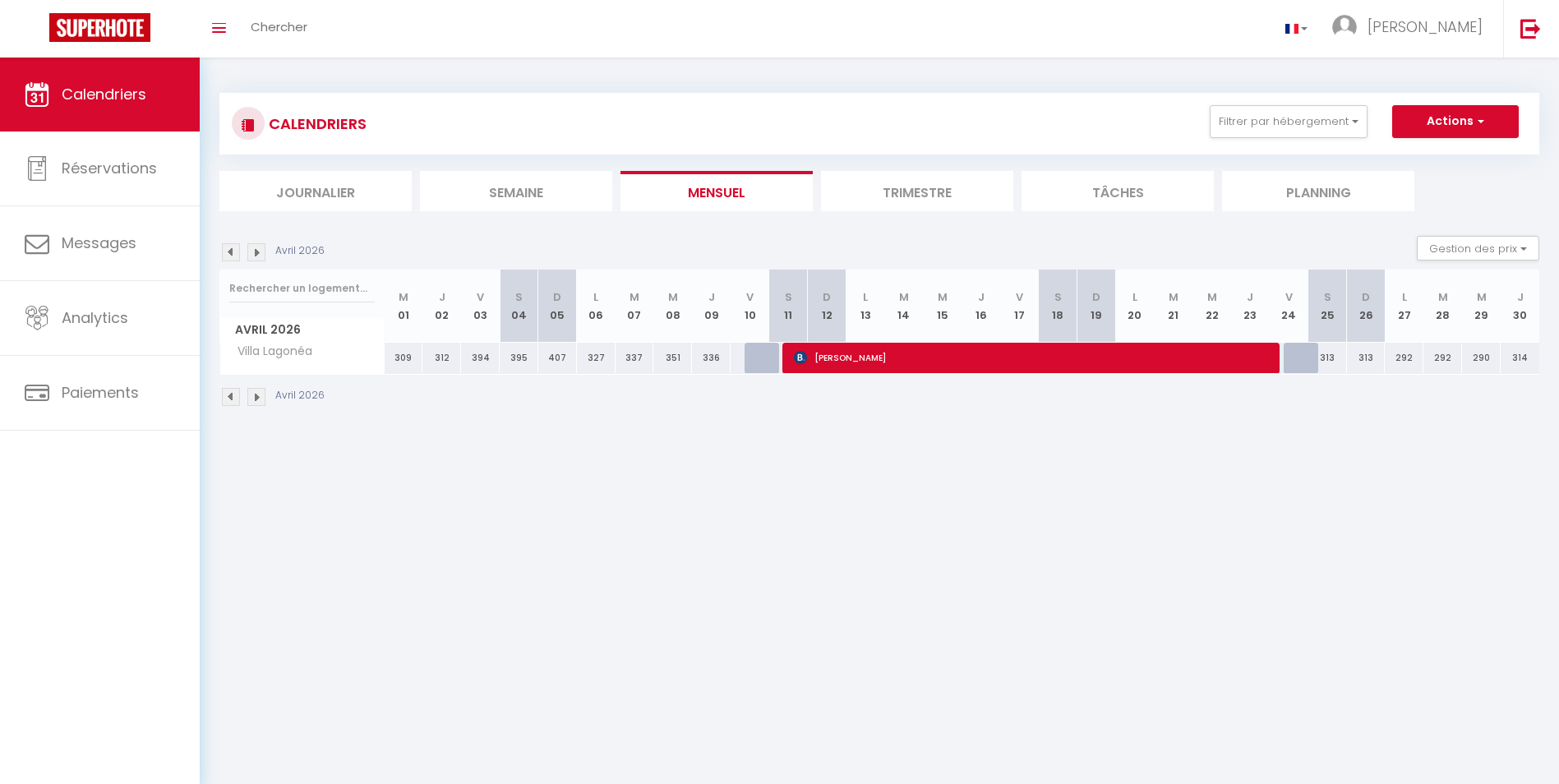
click at [261, 394] on img at bounding box center [256, 397] width 18 height 18
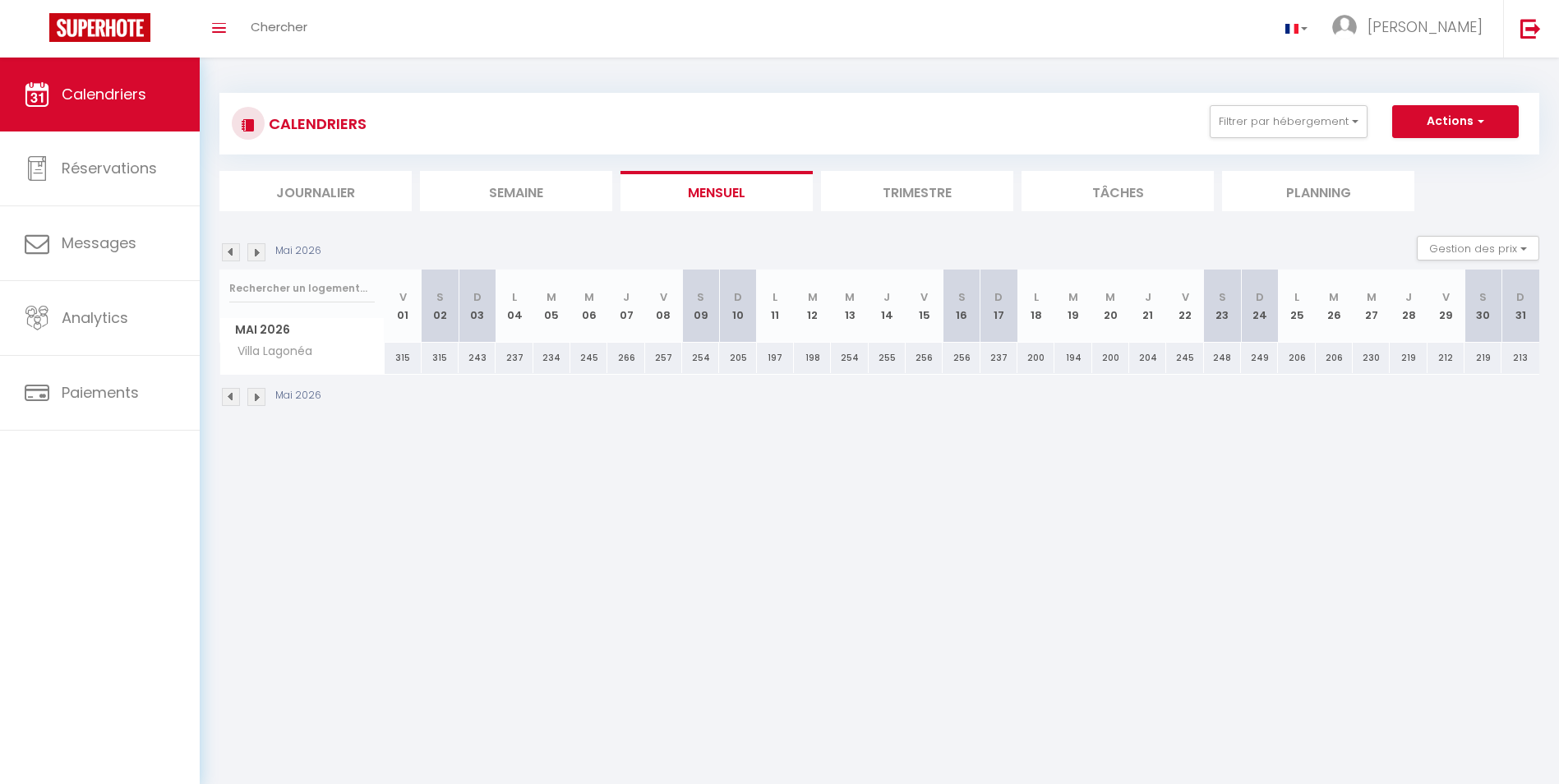
click at [261, 394] on img at bounding box center [256, 397] width 18 height 18
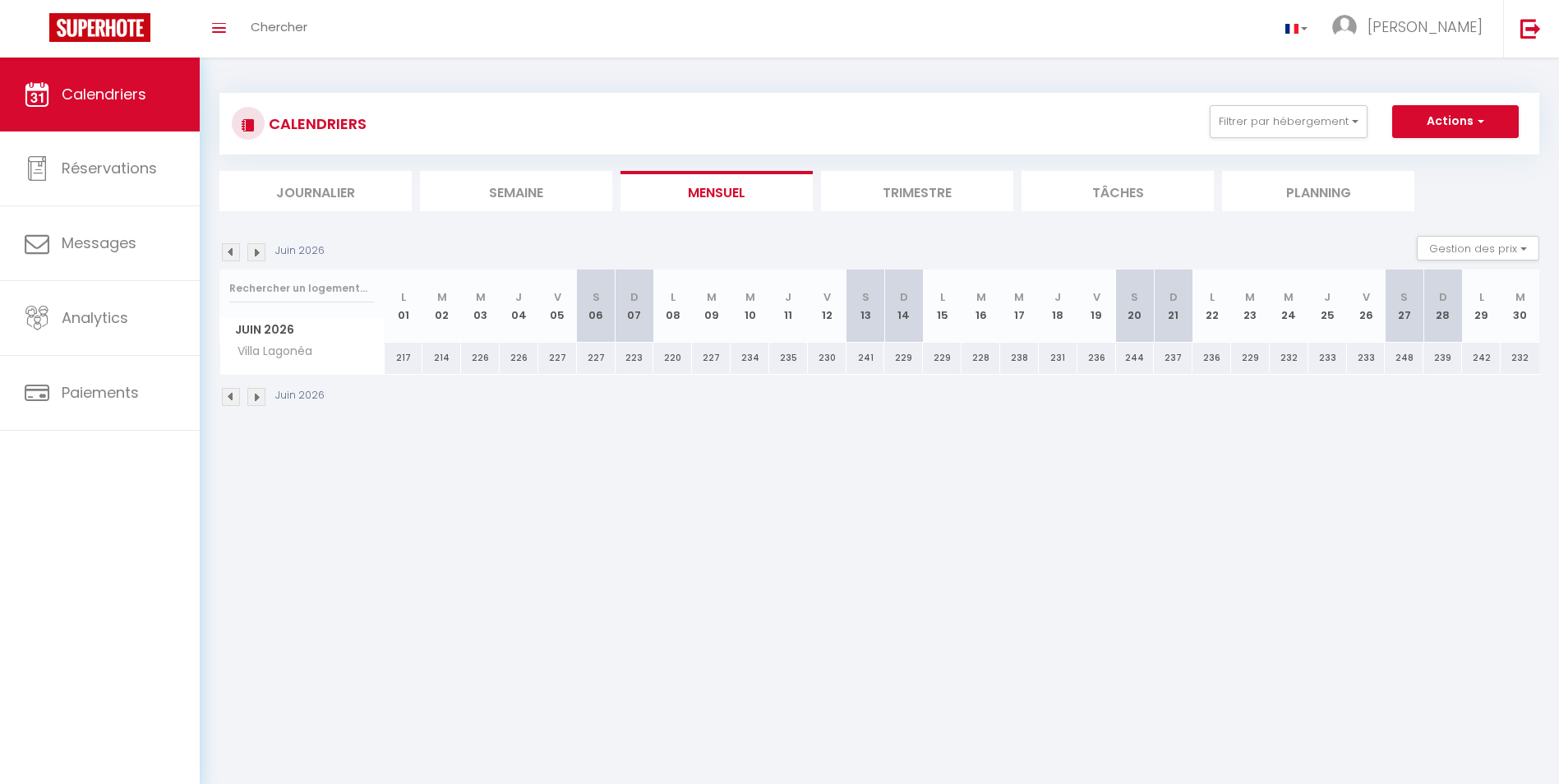
click at [261, 394] on img at bounding box center [256, 397] width 18 height 18
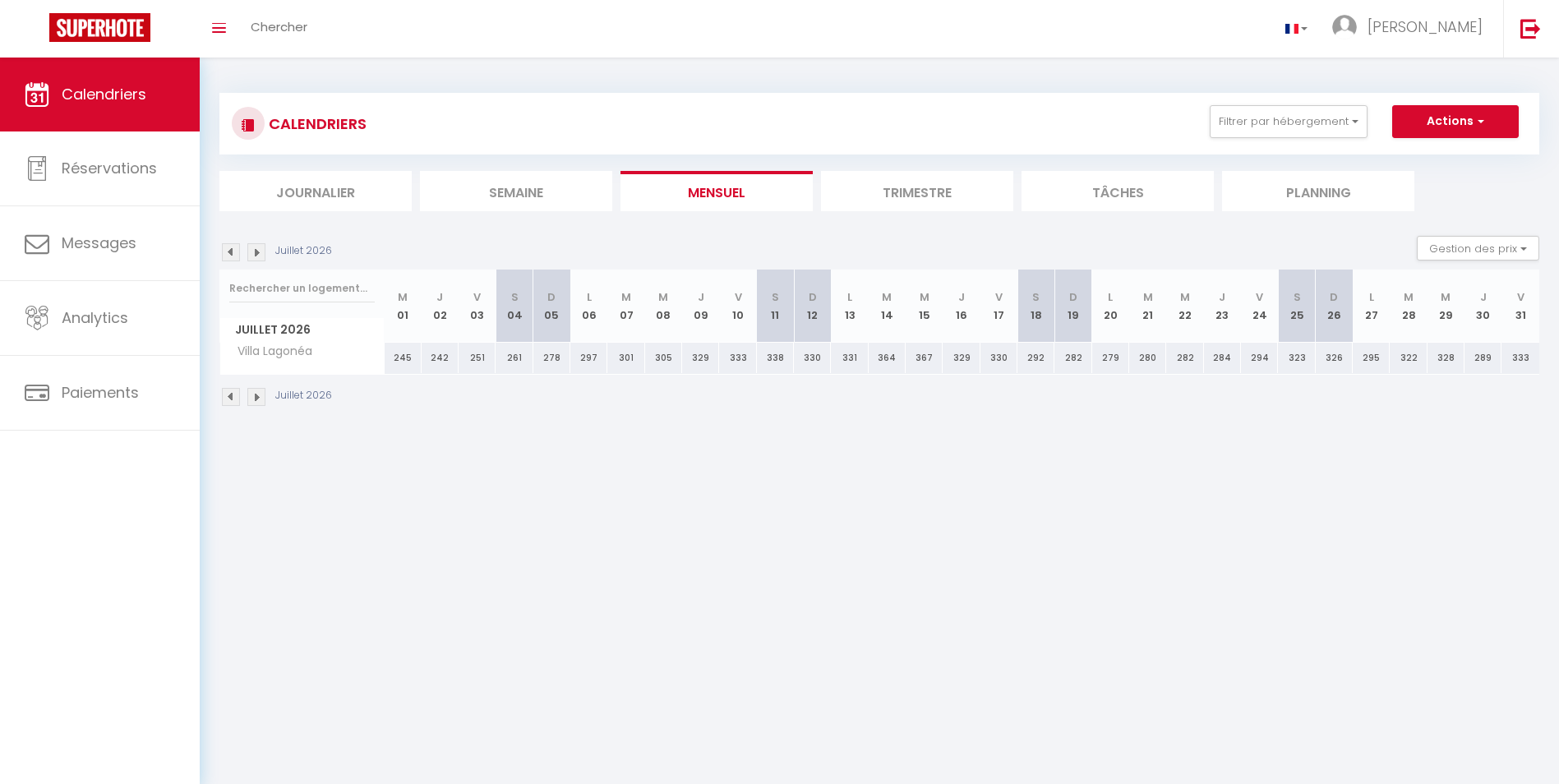
click at [261, 394] on img at bounding box center [256, 397] width 18 height 18
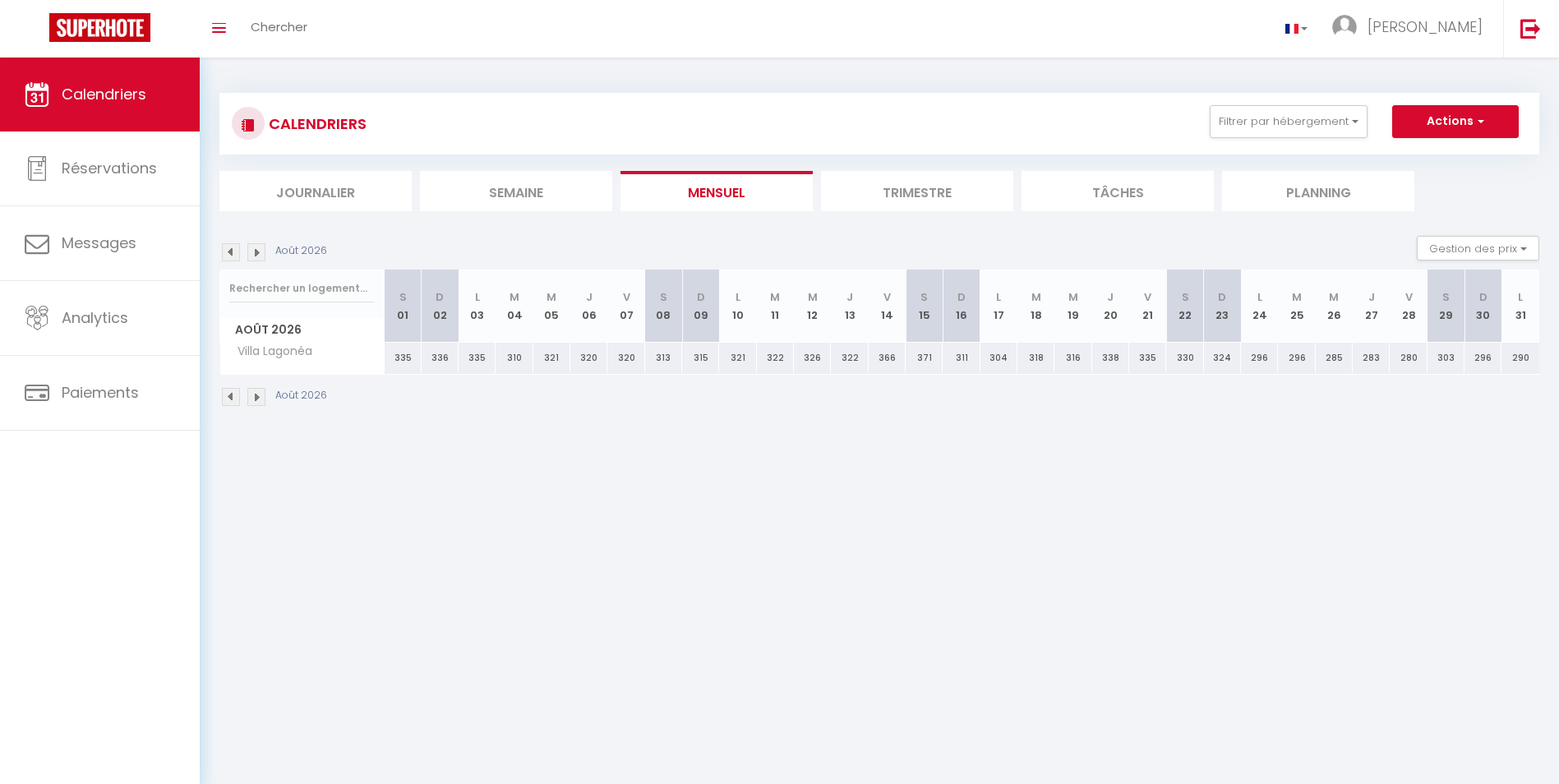
click at [261, 394] on img at bounding box center [256, 397] width 18 height 18
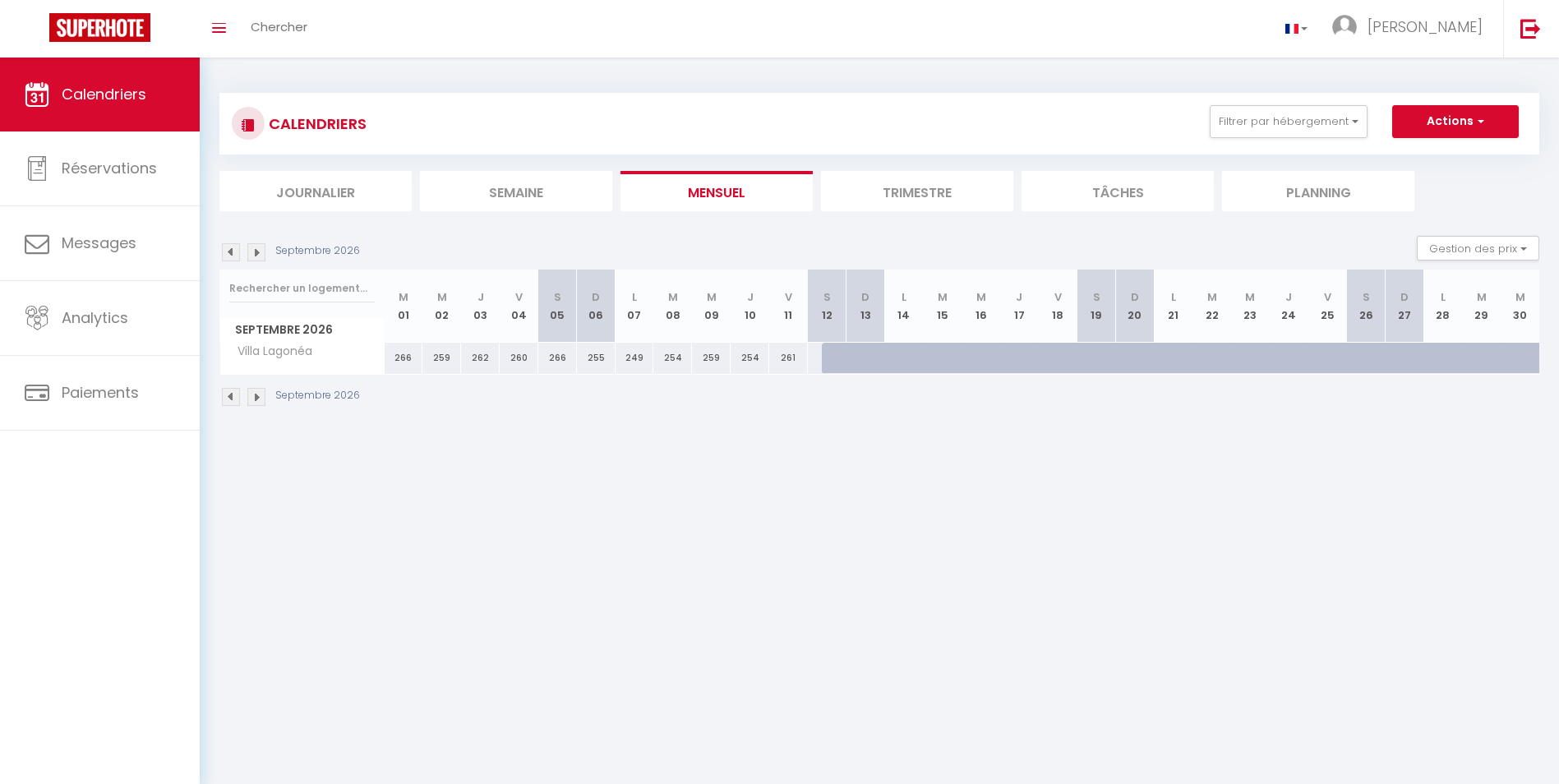
click at [232, 392] on img at bounding box center [231, 397] width 18 height 18
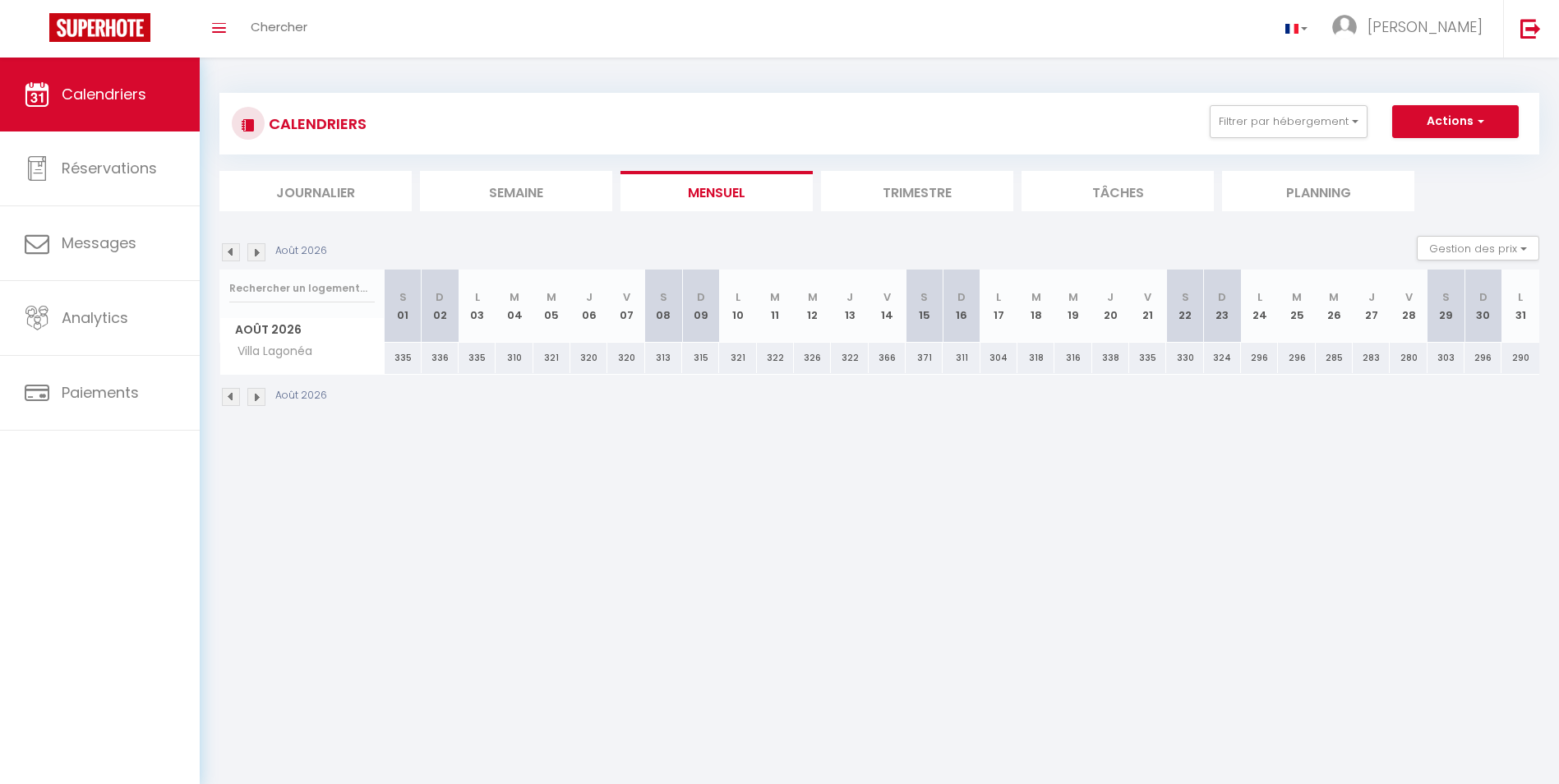
click at [232, 392] on img at bounding box center [231, 397] width 18 height 18
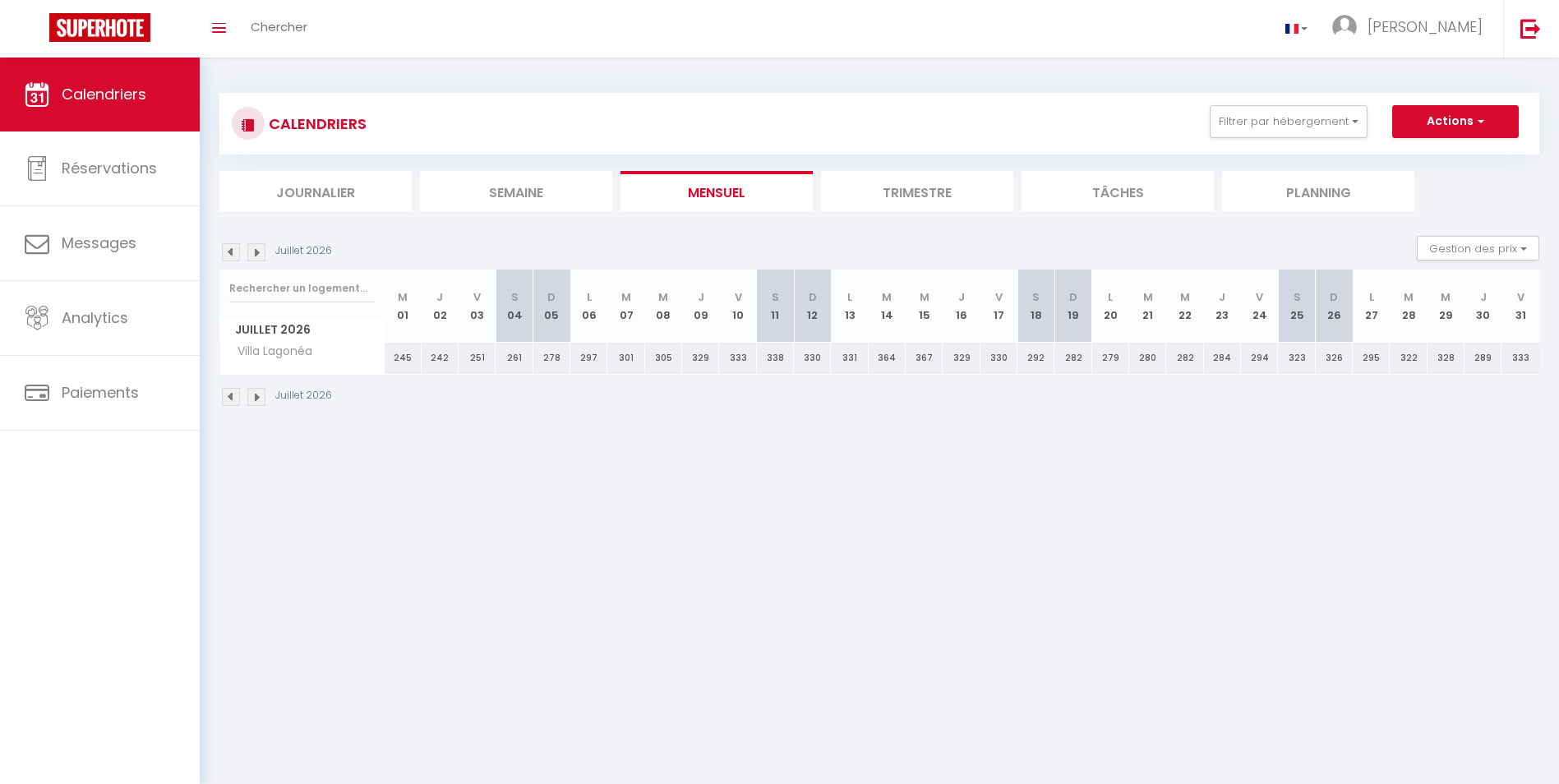
click at [232, 392] on img at bounding box center [231, 397] width 18 height 18
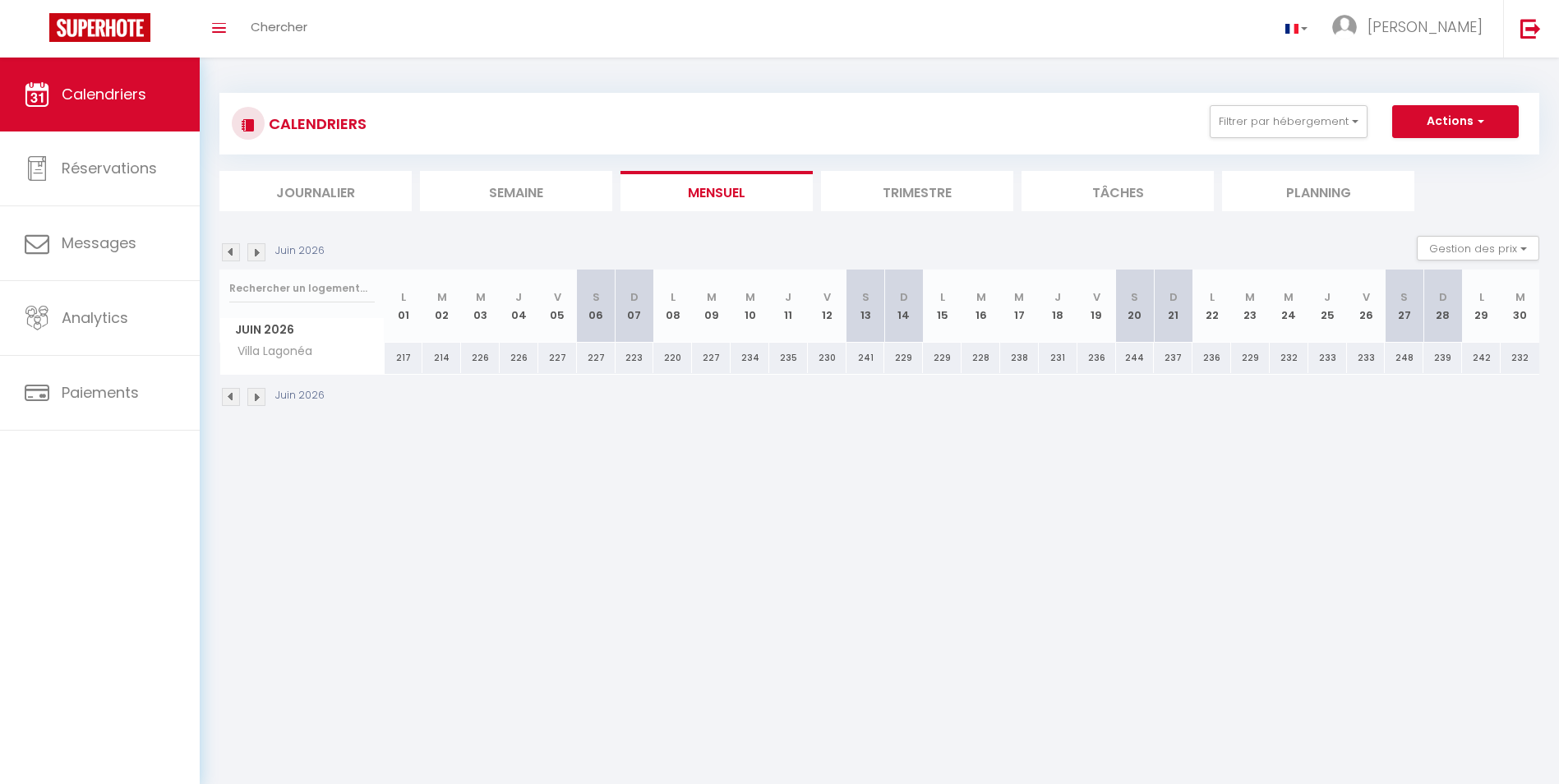
click at [232, 392] on img at bounding box center [231, 397] width 18 height 18
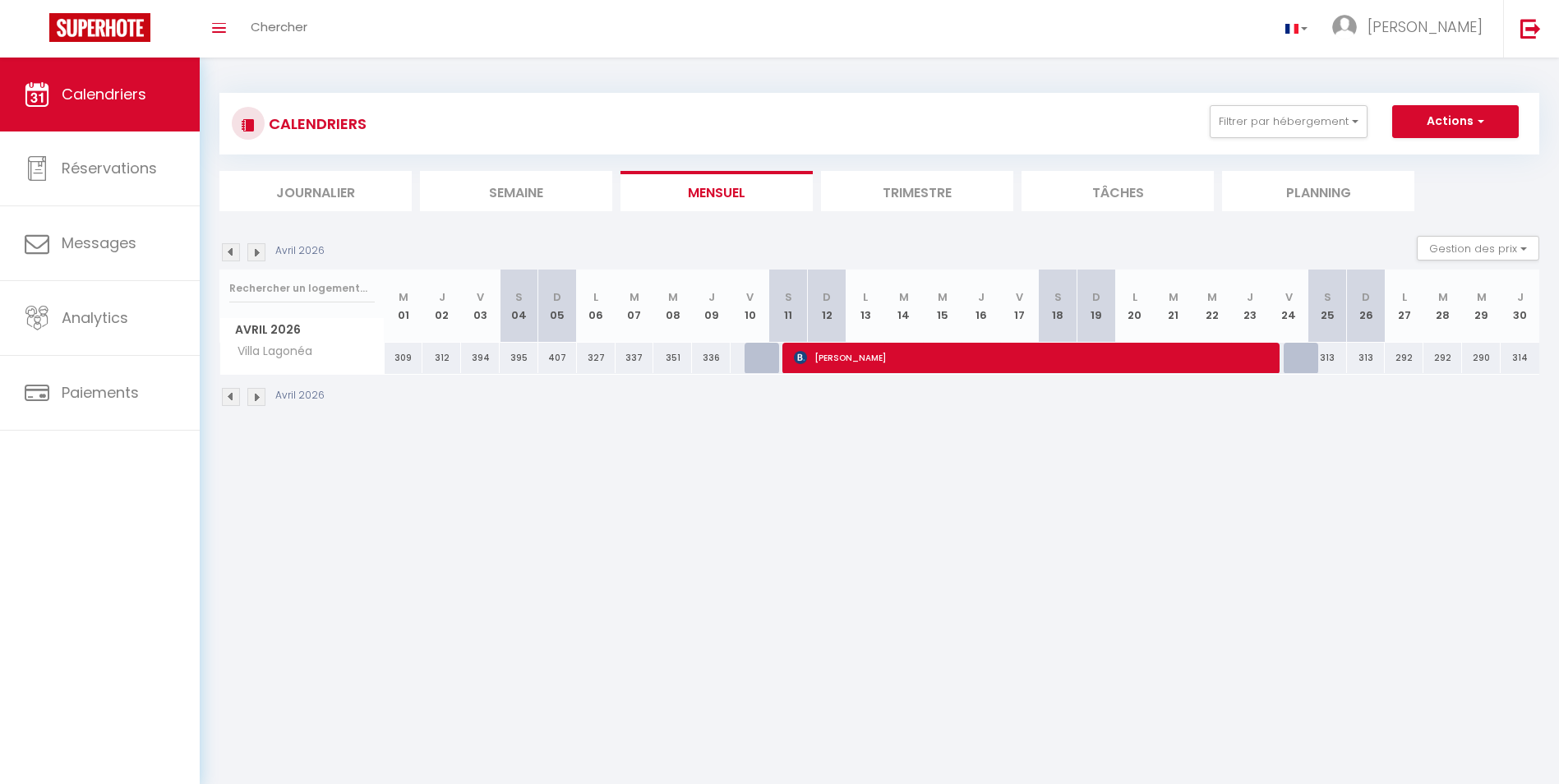
click at [232, 392] on img at bounding box center [231, 397] width 18 height 18
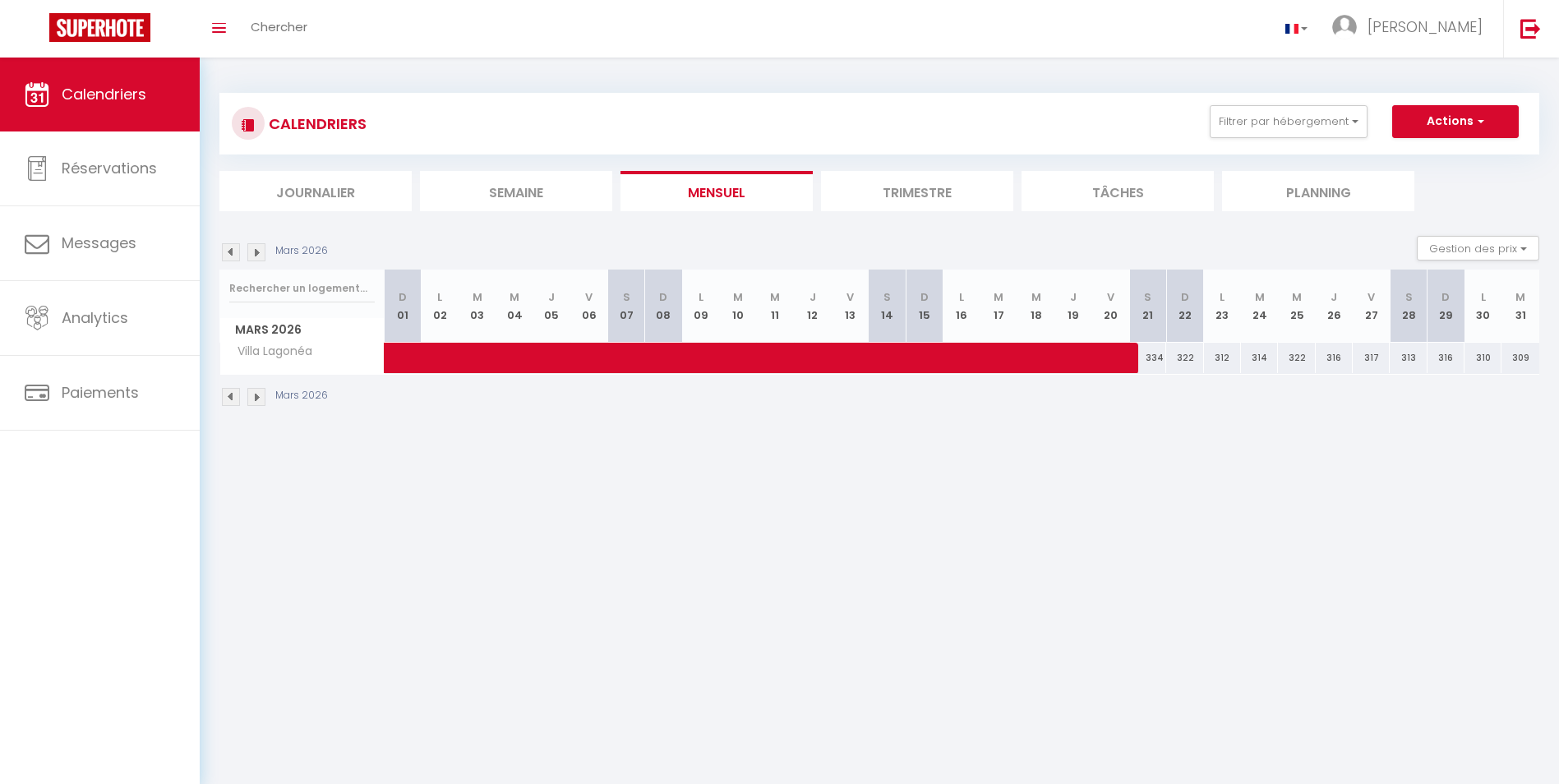
click at [232, 392] on img at bounding box center [231, 397] width 18 height 18
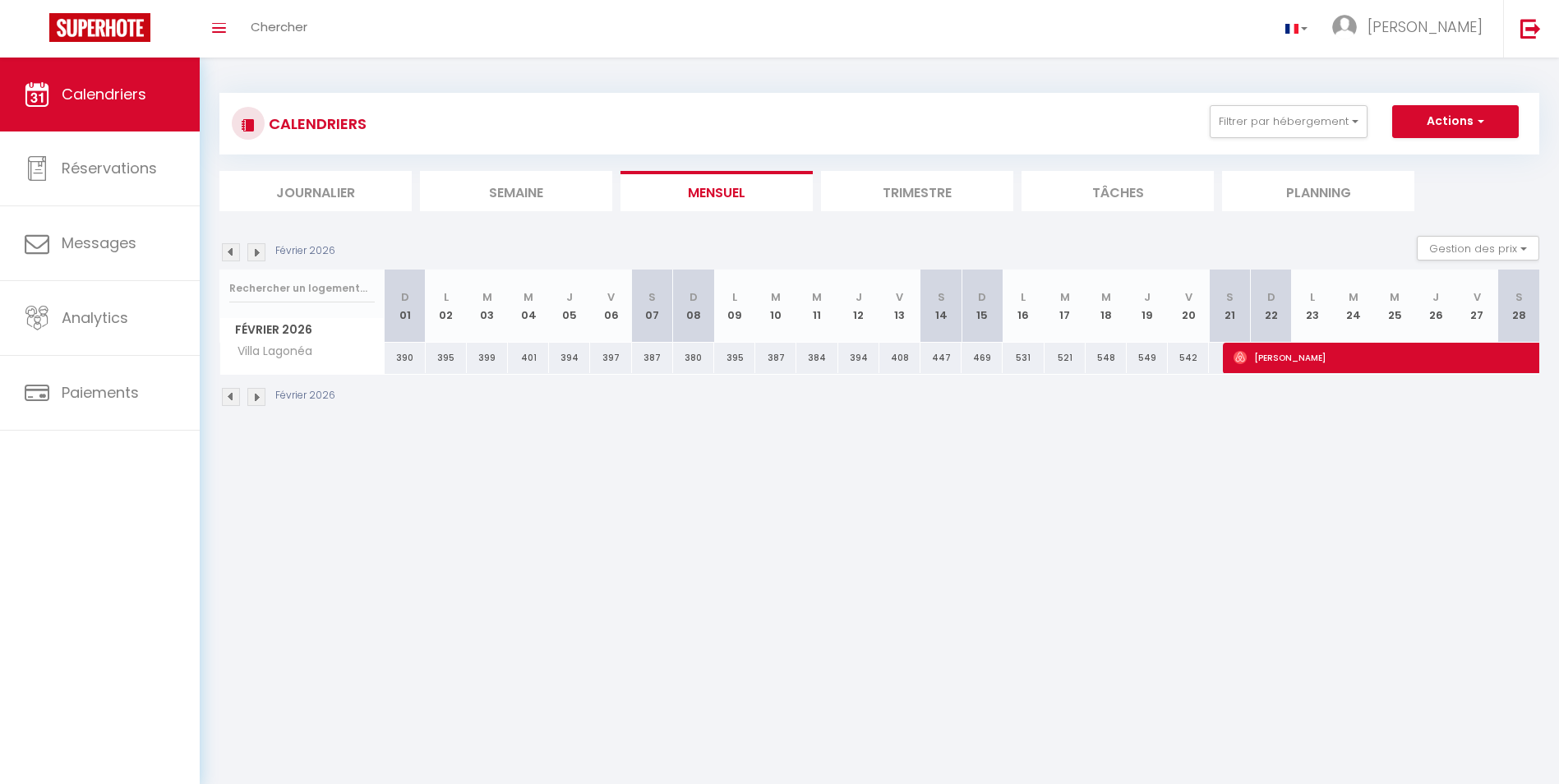
click at [232, 392] on img at bounding box center [231, 397] width 18 height 18
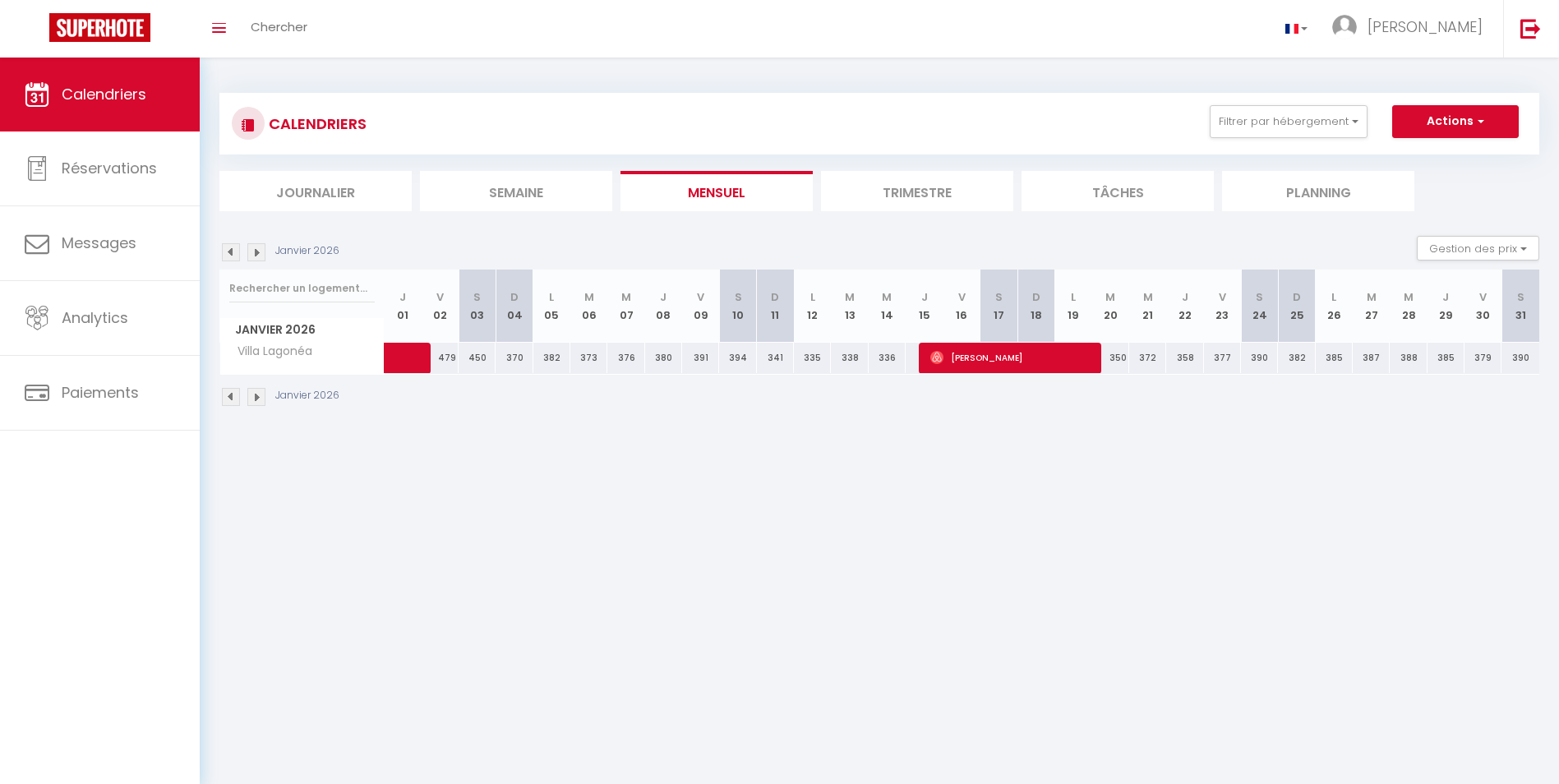
click at [232, 392] on img at bounding box center [231, 397] width 18 height 18
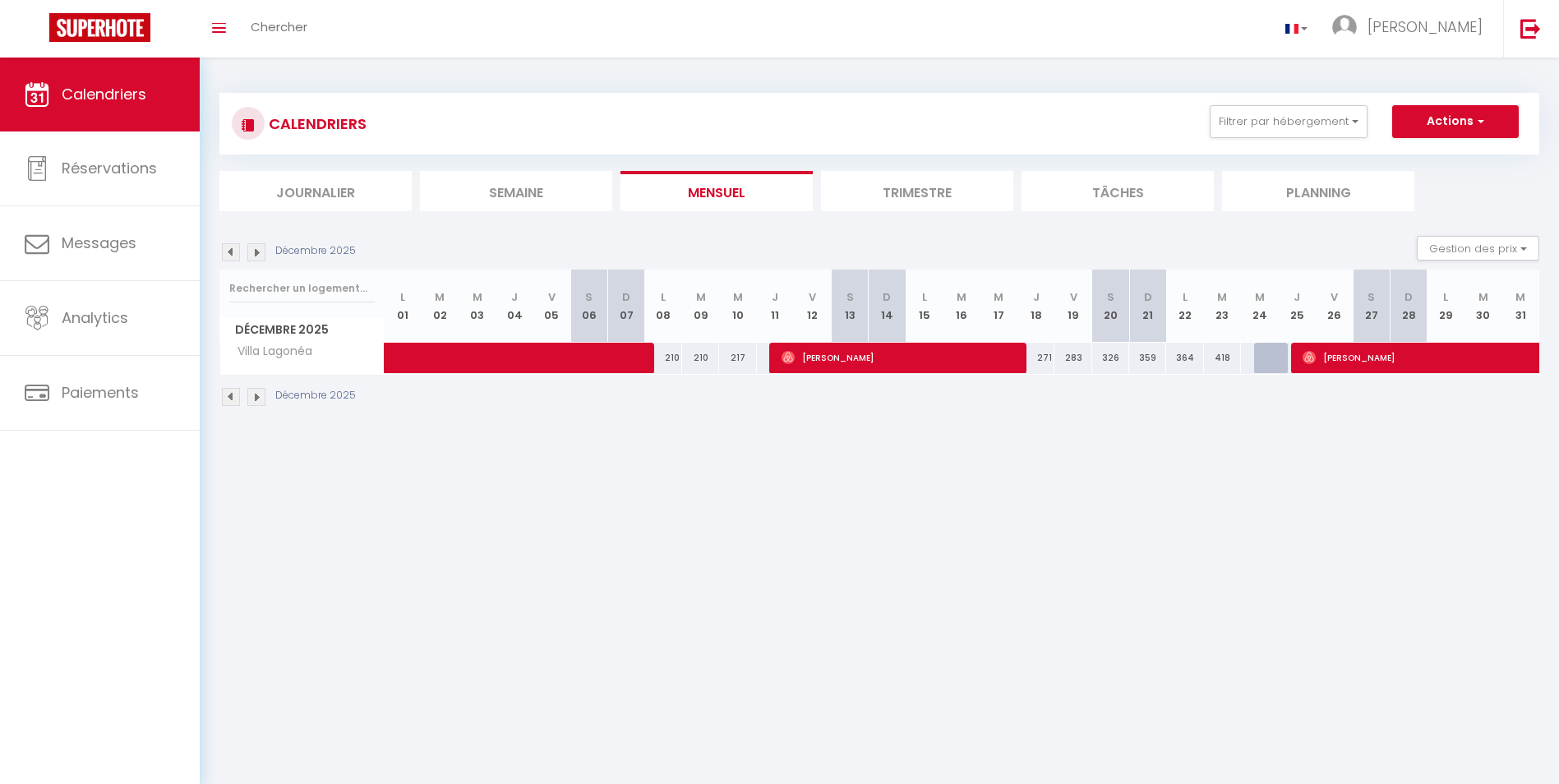
click at [232, 392] on img at bounding box center [231, 397] width 18 height 18
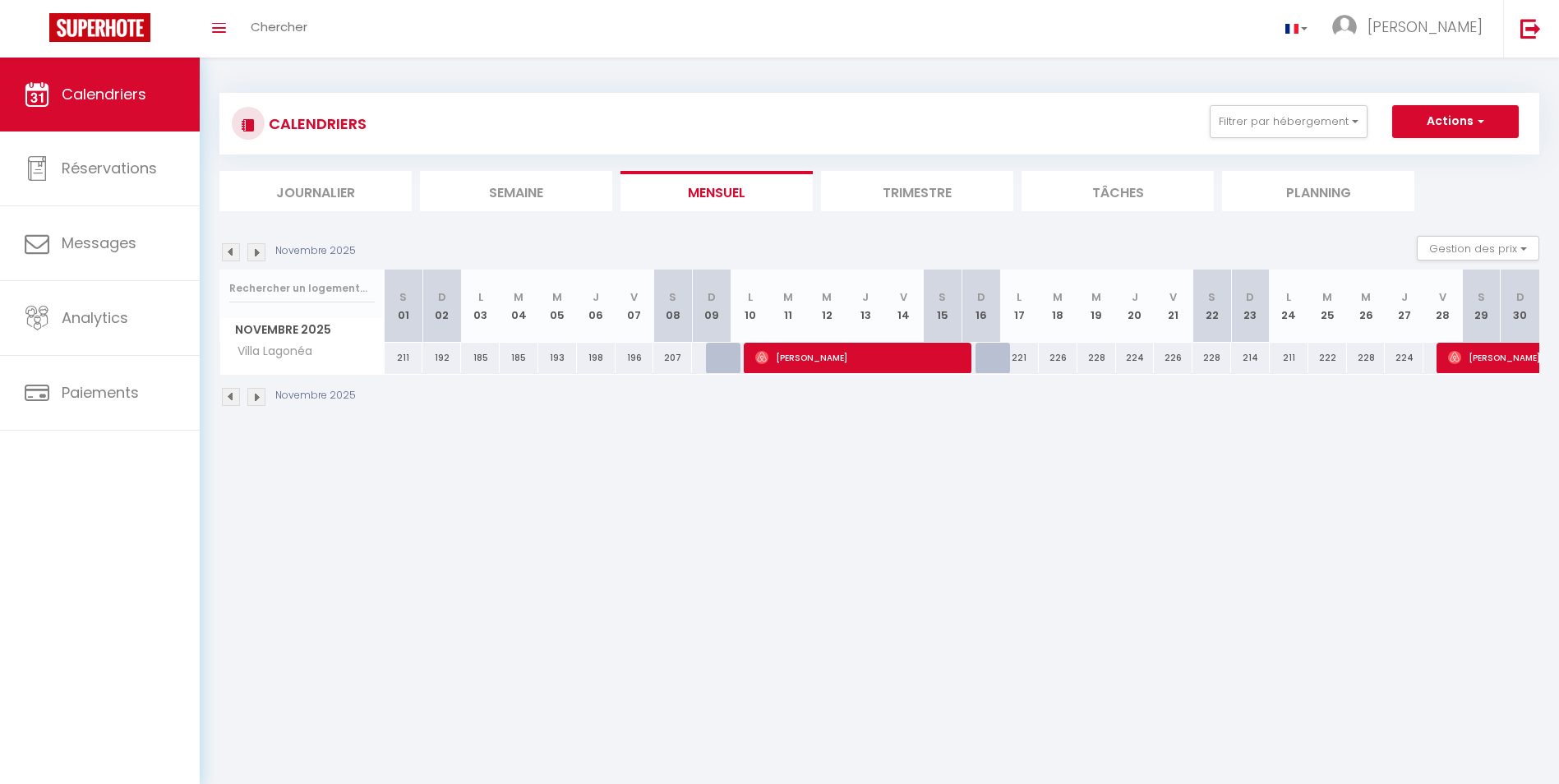
click at [232, 392] on img at bounding box center [231, 397] width 18 height 18
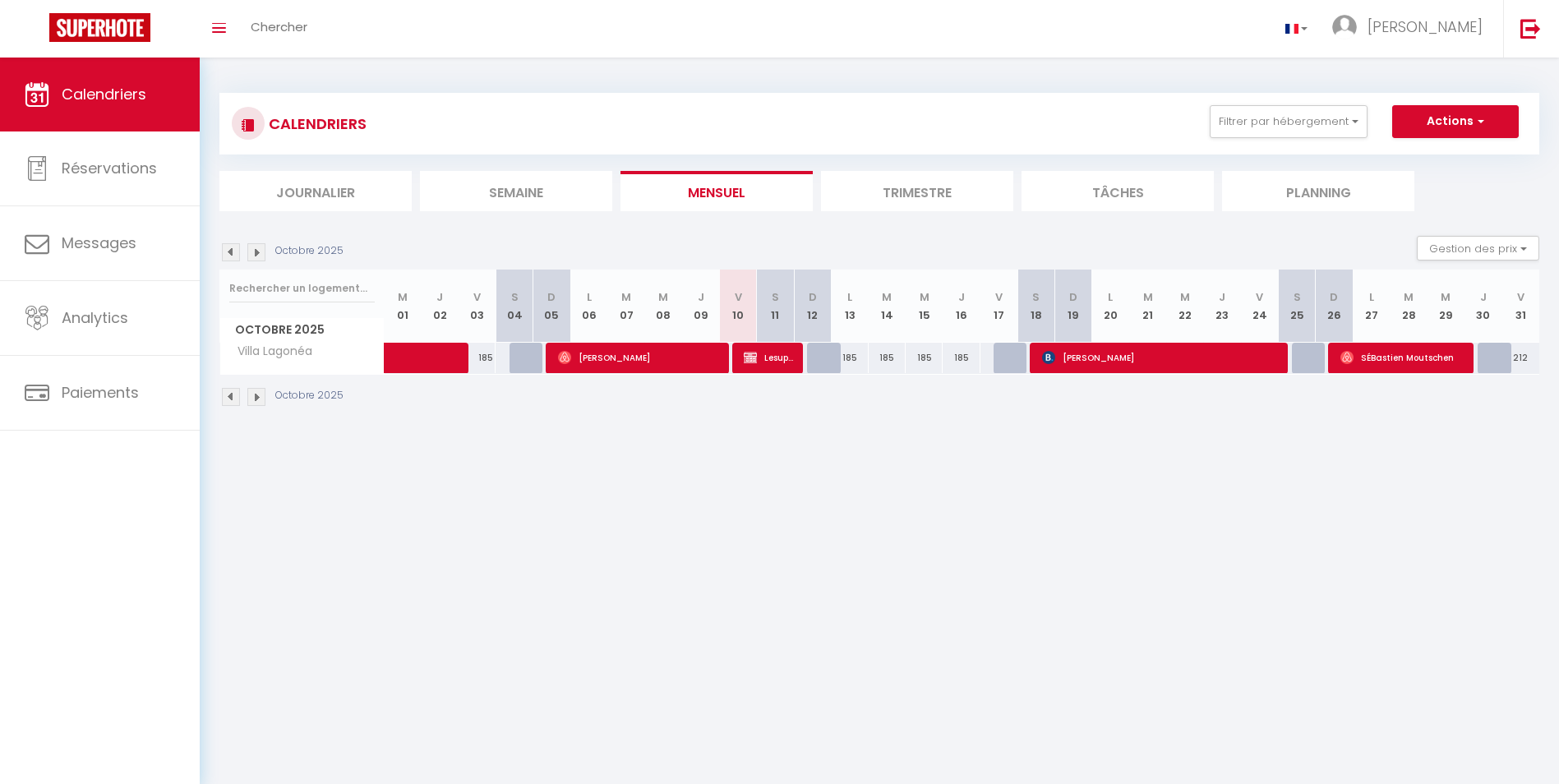
click at [232, 392] on img at bounding box center [231, 397] width 18 height 18
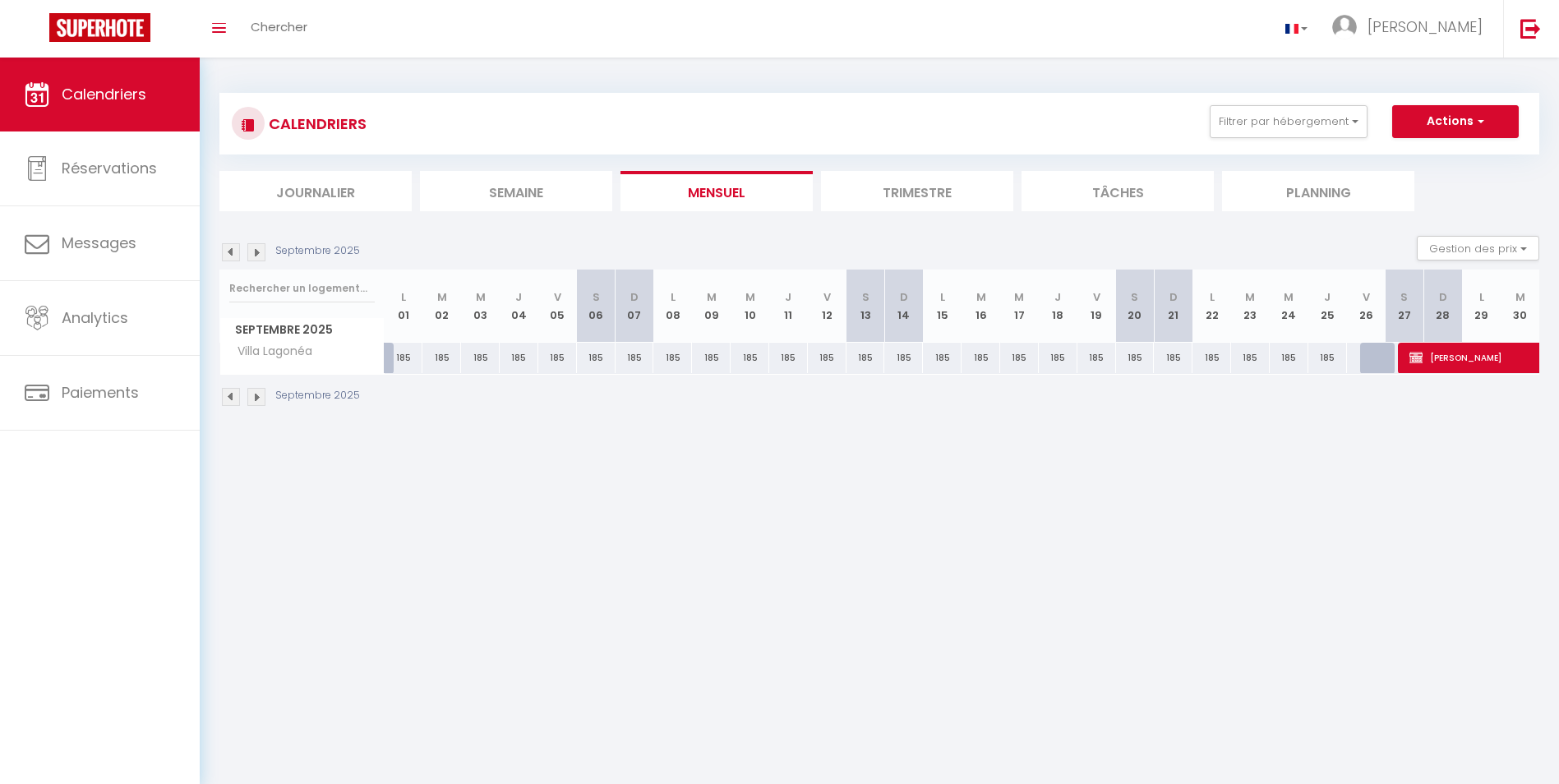
click at [256, 396] on img at bounding box center [256, 397] width 18 height 18
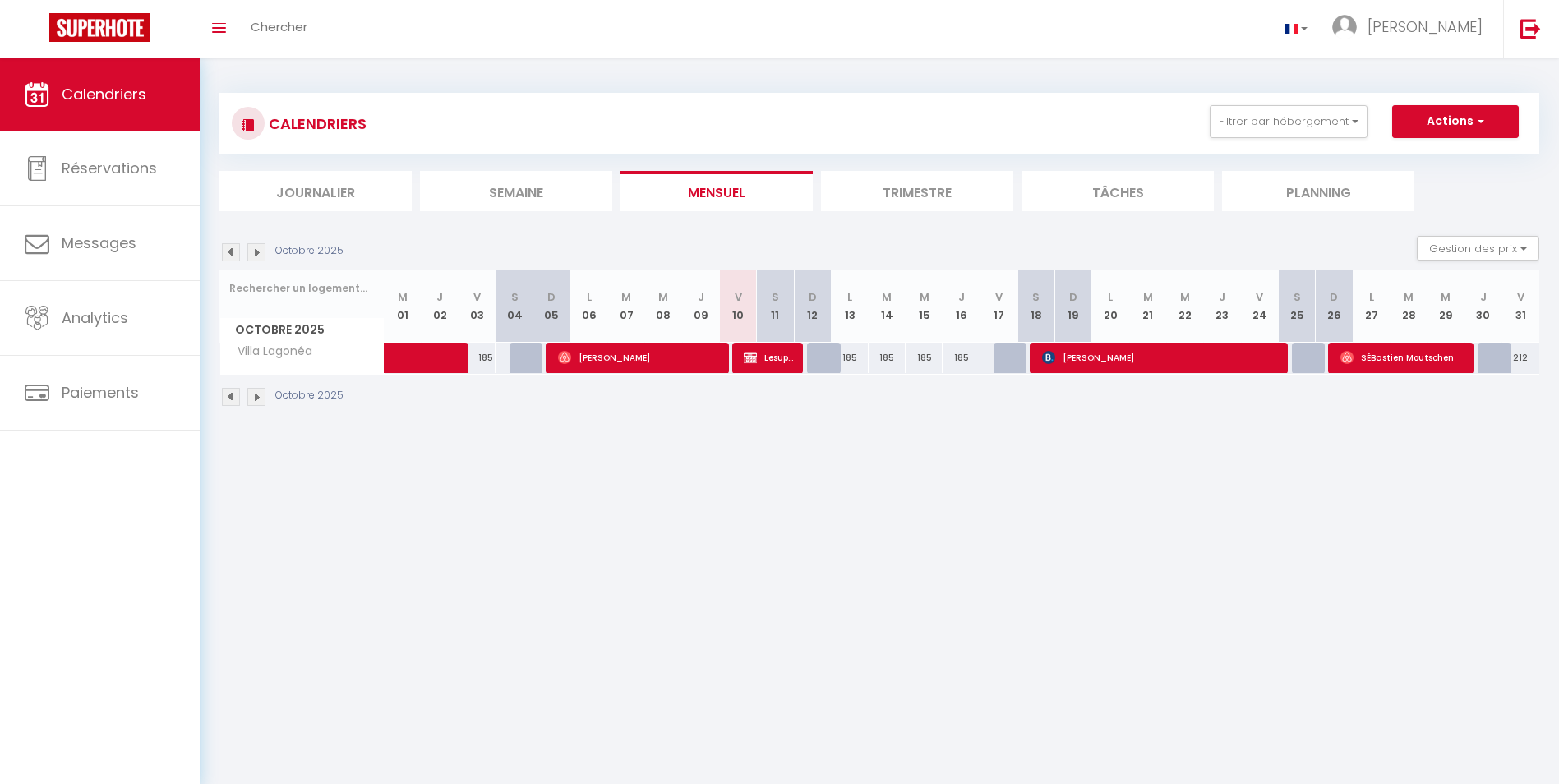
click at [229, 400] on img at bounding box center [231, 397] width 18 height 18
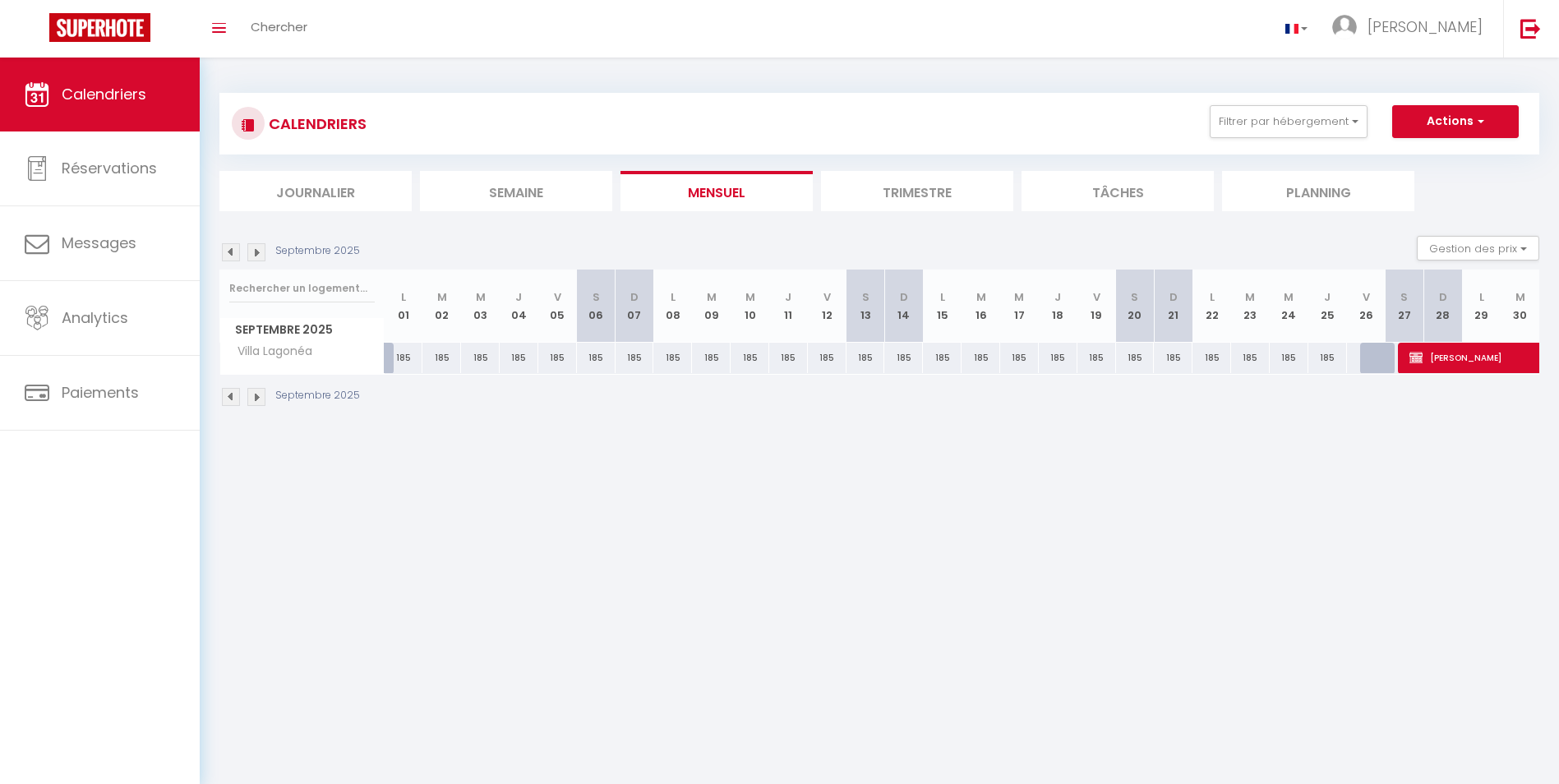
click at [256, 401] on img at bounding box center [256, 397] width 18 height 18
